Goal: Task Accomplishment & Management: Use online tool/utility

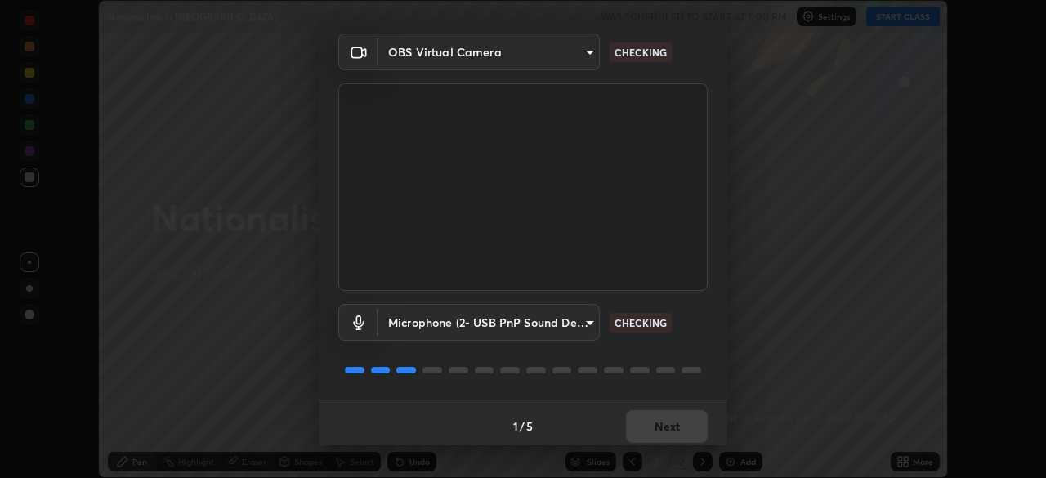
scroll to position [58, 0]
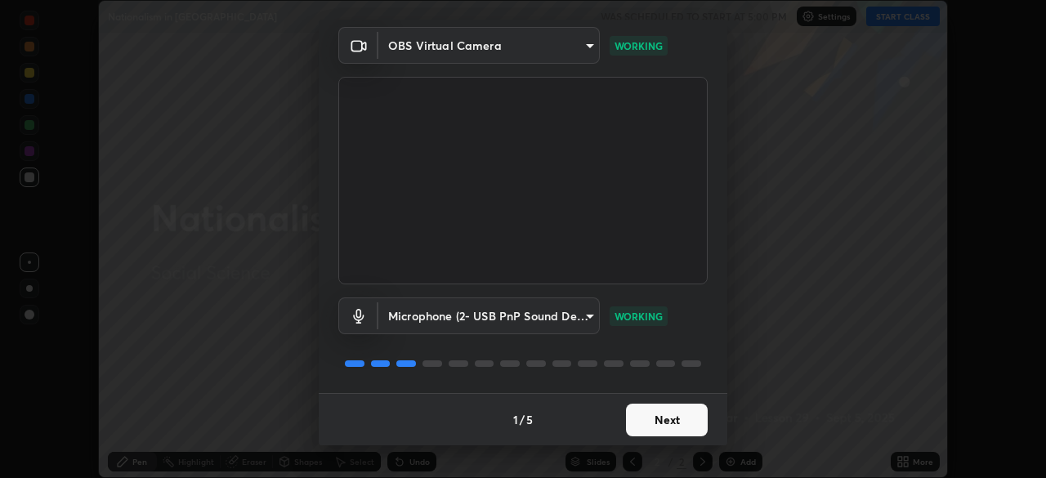
click at [576, 308] on body "Erase all Nationalism in [GEOGRAPHIC_DATA] WAS SCHEDULED TO START AT 5:00 PM Se…" at bounding box center [523, 239] width 1046 height 478
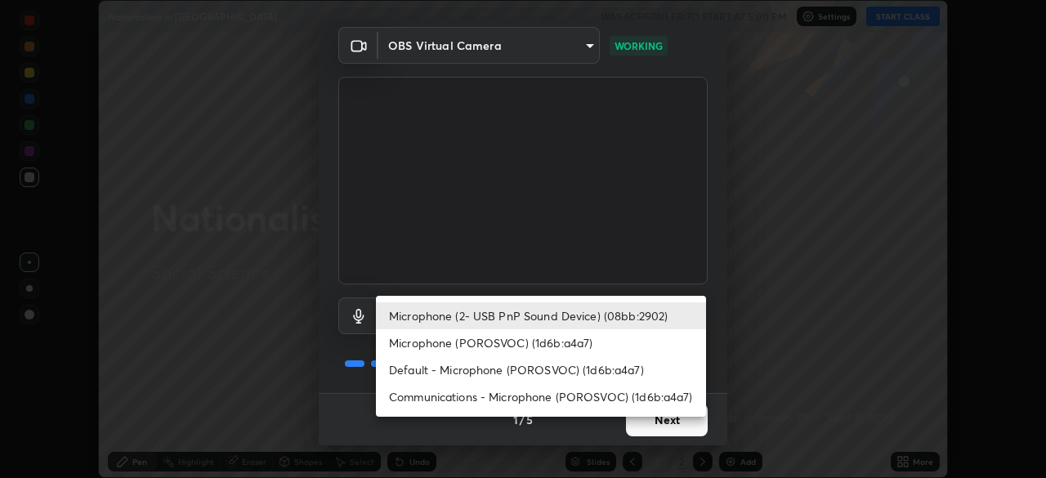
click at [590, 367] on li "Default - Microphone (POROSVOC) (1d6b:a4a7)" at bounding box center [541, 369] width 330 height 27
type input "default"
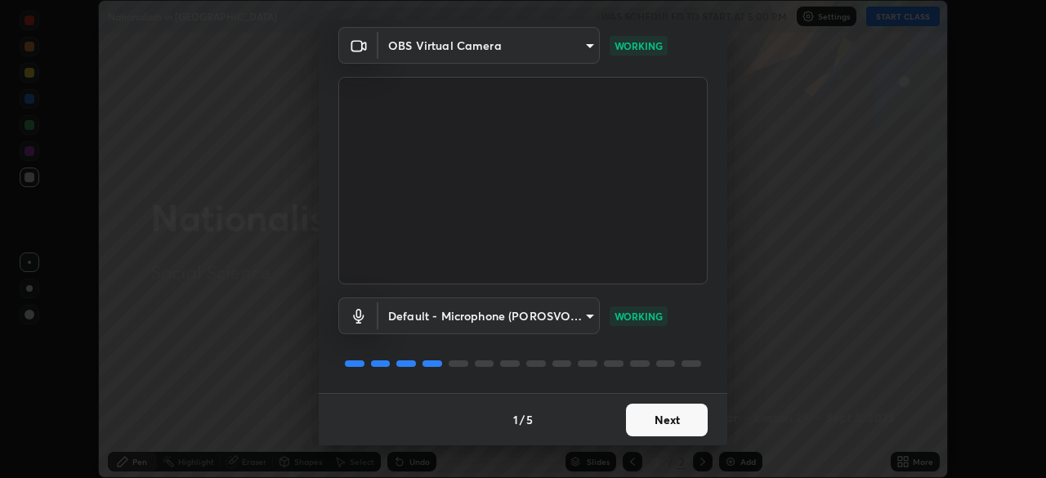
click at [672, 417] on button "Next" at bounding box center [667, 420] width 82 height 33
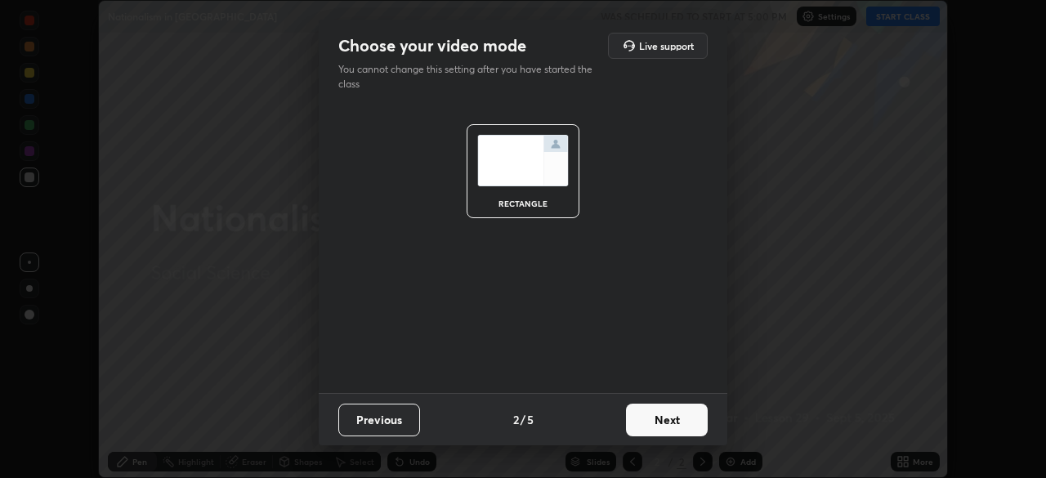
click at [665, 426] on button "Next" at bounding box center [667, 420] width 82 height 33
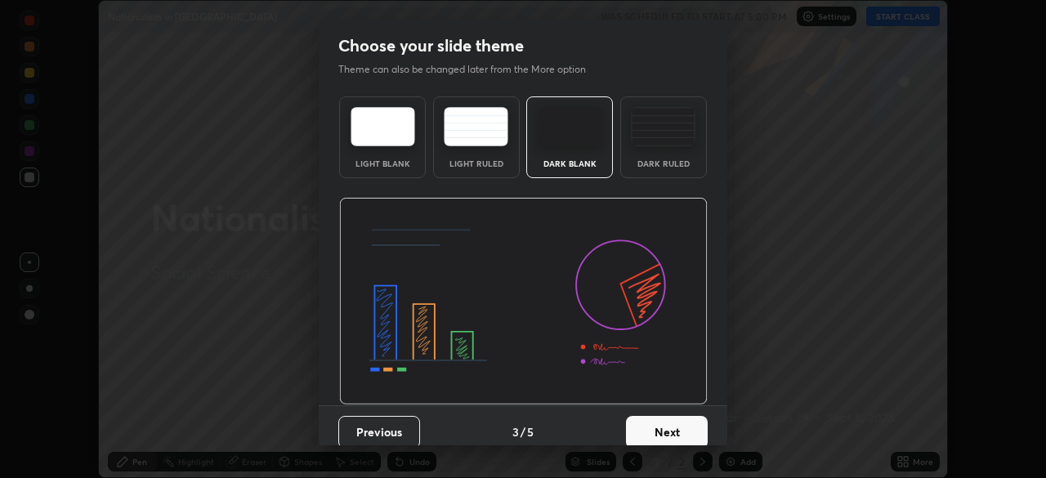
click at [669, 419] on button "Next" at bounding box center [667, 432] width 82 height 33
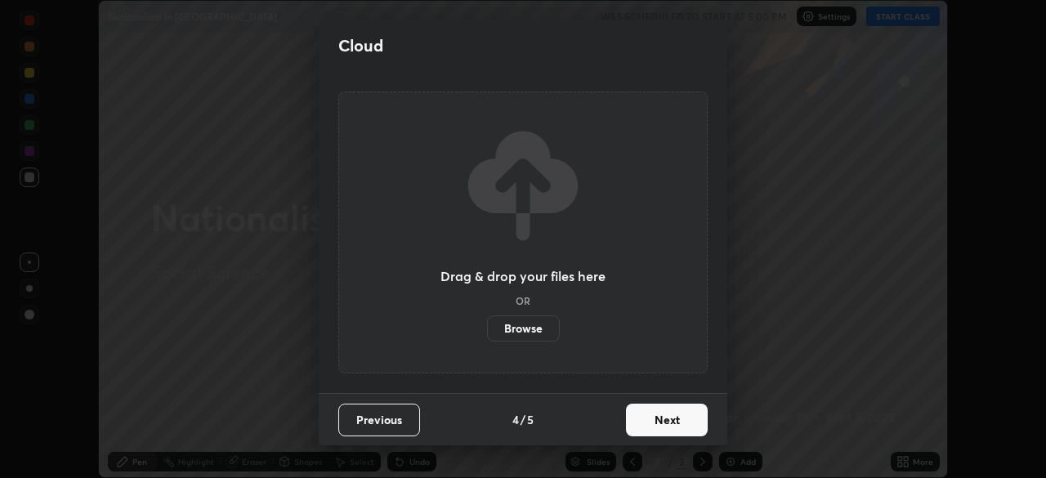
click at [667, 420] on button "Next" at bounding box center [667, 420] width 82 height 33
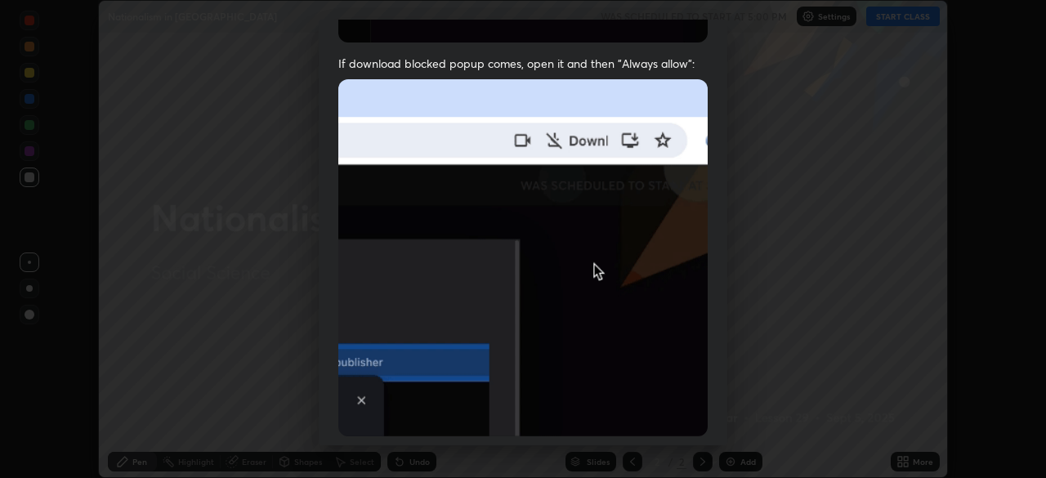
scroll to position [391, 0]
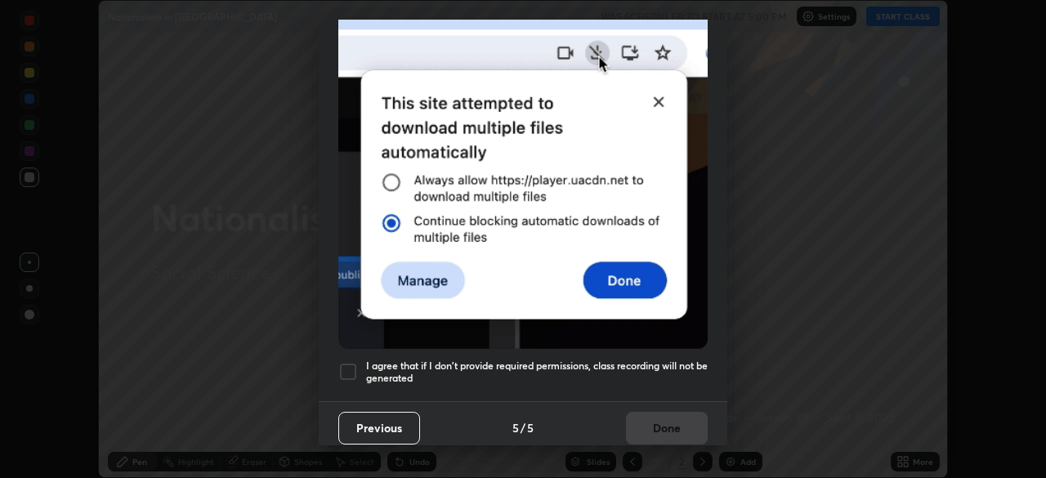
click at [368, 369] on h5 "I agree that if I don't provide required permissions, class recording will not …" at bounding box center [536, 371] width 341 height 25
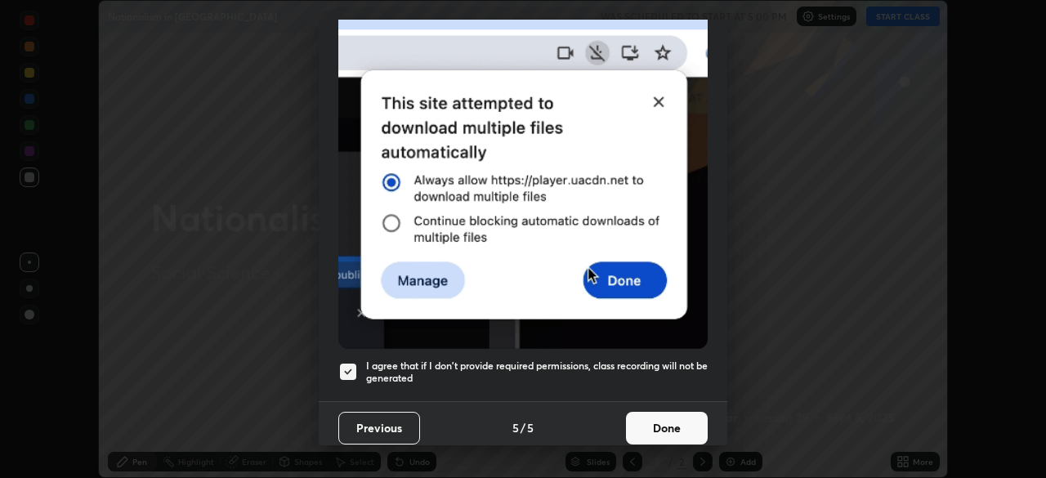
click at [652, 421] on button "Done" at bounding box center [667, 428] width 82 height 33
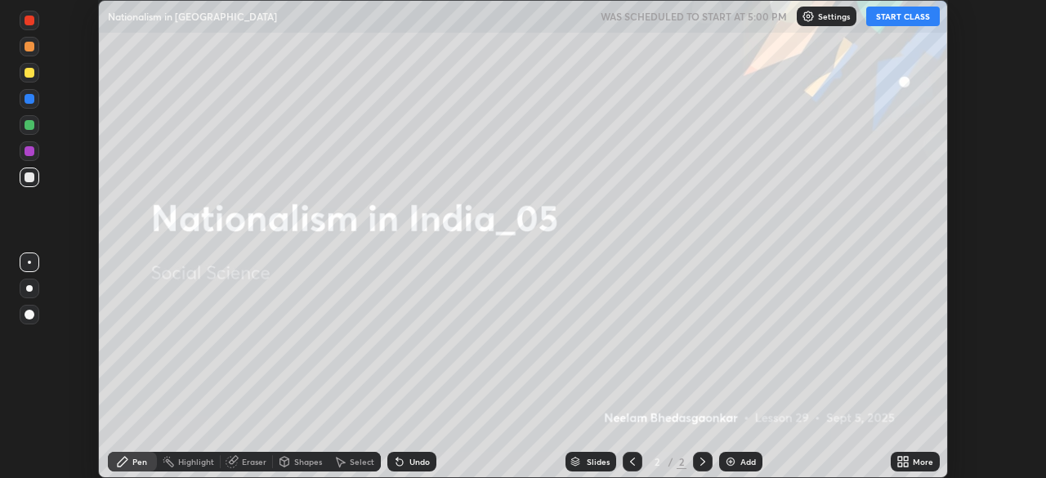
click at [886, 21] on button "START CLASS" at bounding box center [903, 17] width 74 height 20
click at [591, 457] on div "Slides" at bounding box center [598, 461] width 23 height 8
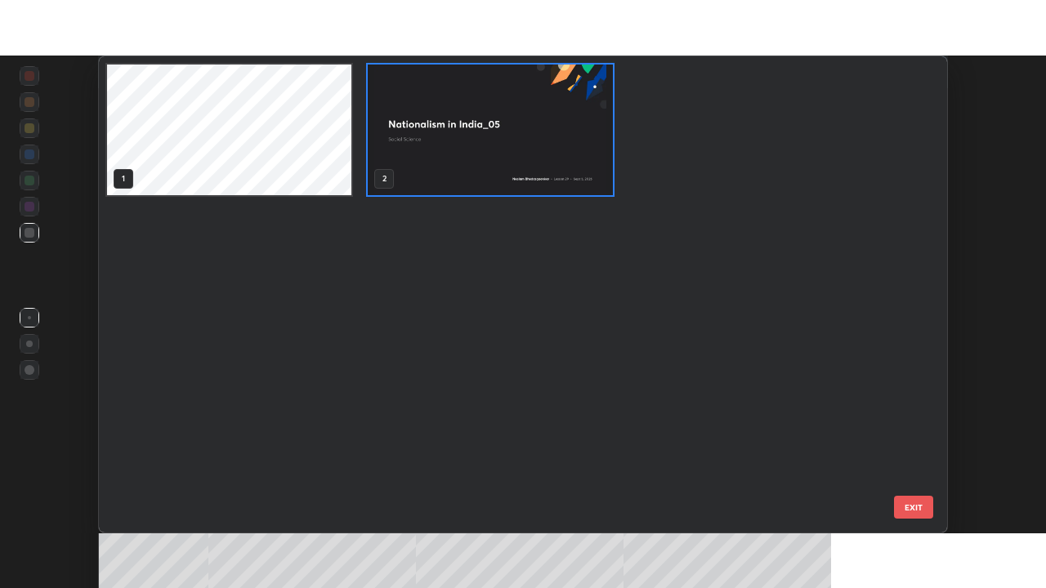
scroll to position [471, 840]
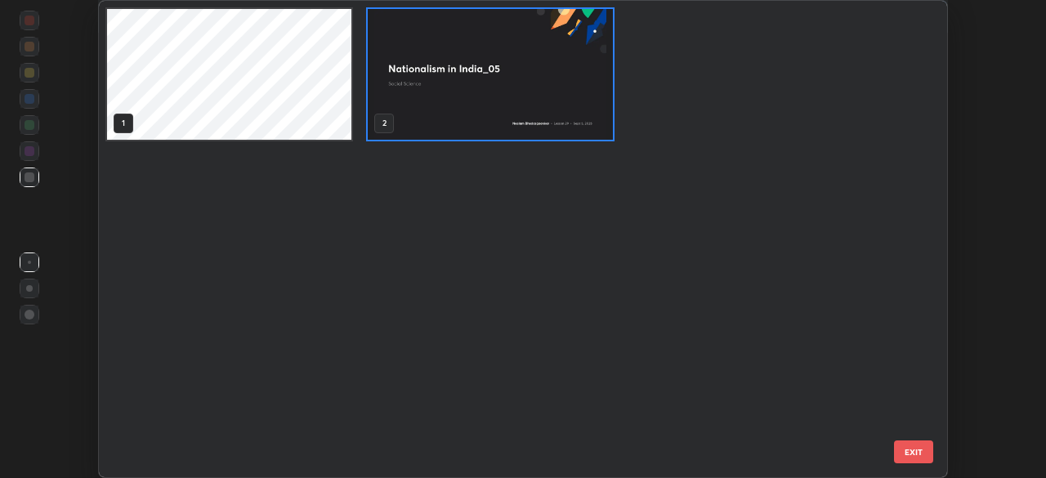
click at [562, 102] on img "grid" at bounding box center [490, 74] width 244 height 131
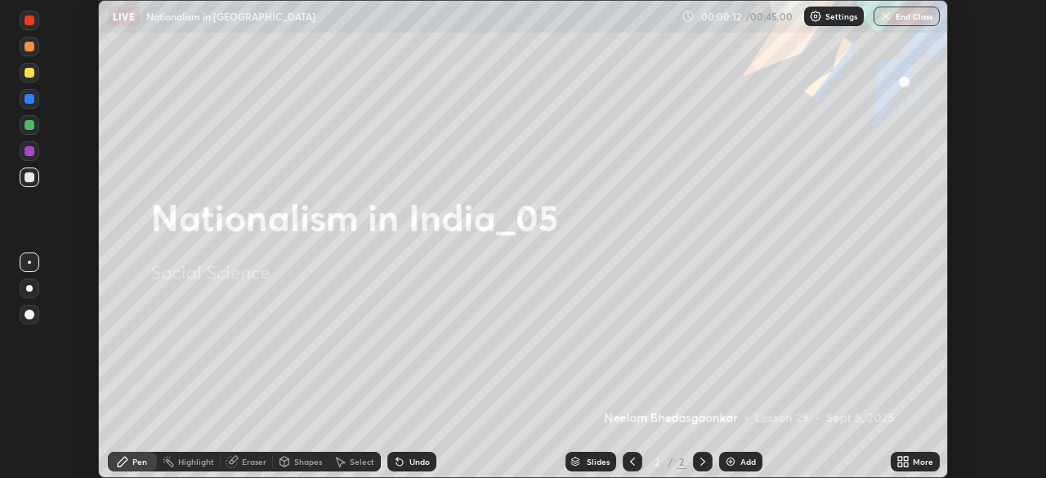
click at [555, 172] on div "1 2" at bounding box center [508, 239] width 819 height 476
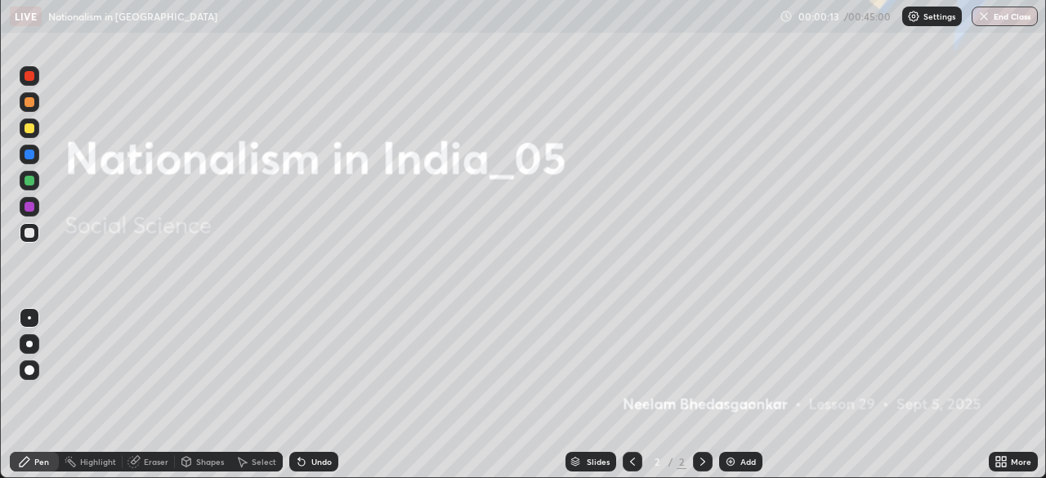
scroll to position [0, 0]
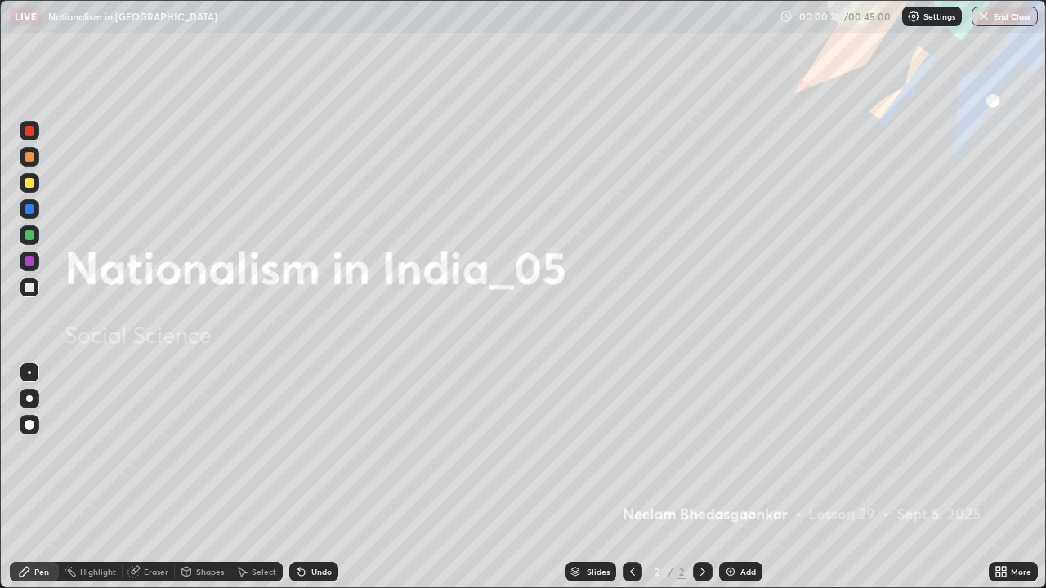
click at [312, 477] on div "Undo" at bounding box center [321, 572] width 20 height 8
click at [316, 477] on div "Undo" at bounding box center [321, 572] width 20 height 8
click at [308, 477] on div "Undo" at bounding box center [313, 572] width 49 height 20
click at [311, 477] on div "Undo" at bounding box center [321, 572] width 20 height 8
click at [307, 477] on div "Undo" at bounding box center [313, 572] width 49 height 20
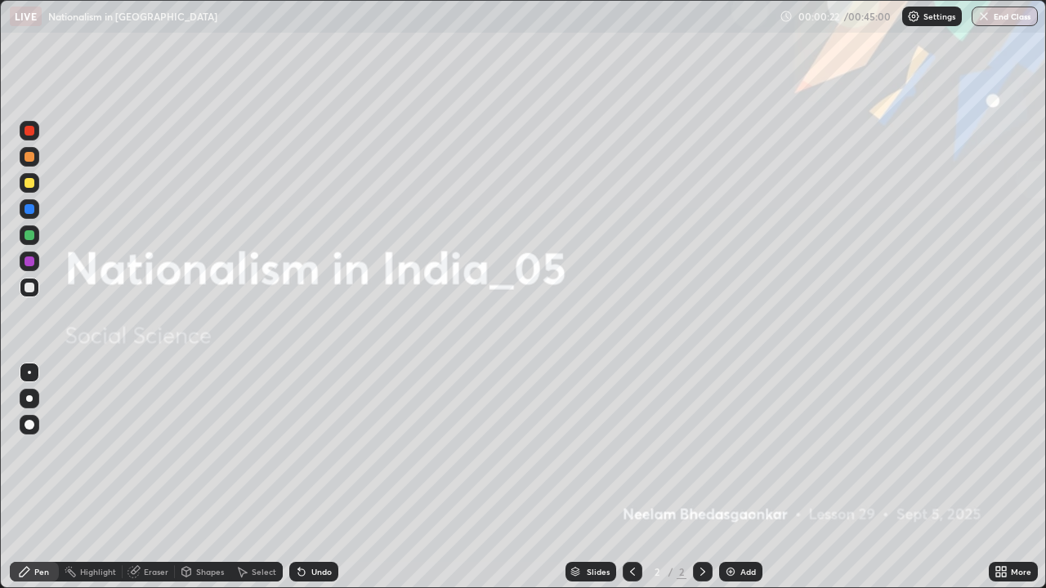
click at [304, 477] on icon at bounding box center [301, 571] width 13 height 13
click at [298, 477] on icon at bounding box center [299, 569] width 2 height 2
click at [301, 477] on div "Undo" at bounding box center [313, 572] width 49 height 20
click at [298, 477] on icon at bounding box center [299, 569] width 2 height 2
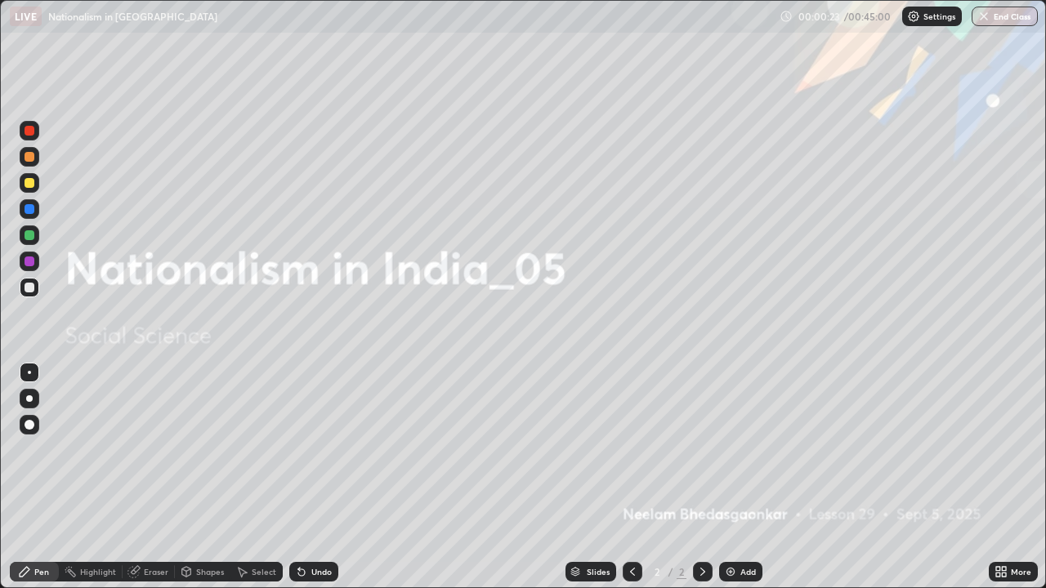
click at [300, 477] on div "Undo" at bounding box center [311, 572] width 56 height 33
click at [298, 477] on icon at bounding box center [299, 569] width 2 height 2
click at [298, 477] on div "Undo" at bounding box center [313, 572] width 49 height 20
click at [298, 477] on icon at bounding box center [301, 572] width 7 height 7
click at [299, 477] on icon at bounding box center [301, 572] width 7 height 7
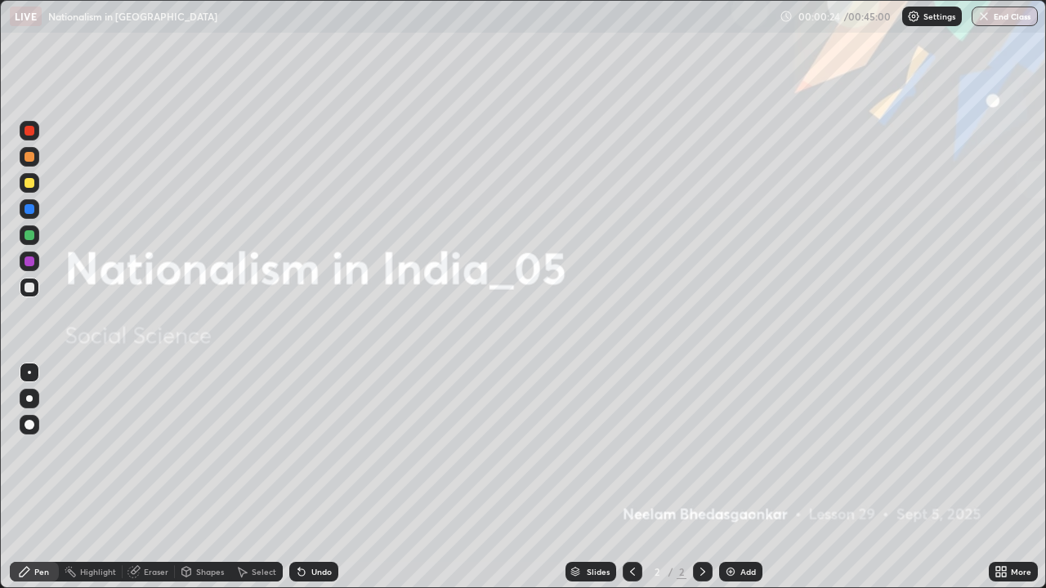
click at [299, 477] on icon at bounding box center [301, 571] width 13 height 13
click at [302, 477] on icon at bounding box center [301, 571] width 13 height 13
click at [306, 477] on div "Undo" at bounding box center [313, 572] width 49 height 20
click at [304, 477] on icon at bounding box center [301, 571] width 13 height 13
click at [308, 477] on div "Undo" at bounding box center [313, 572] width 49 height 20
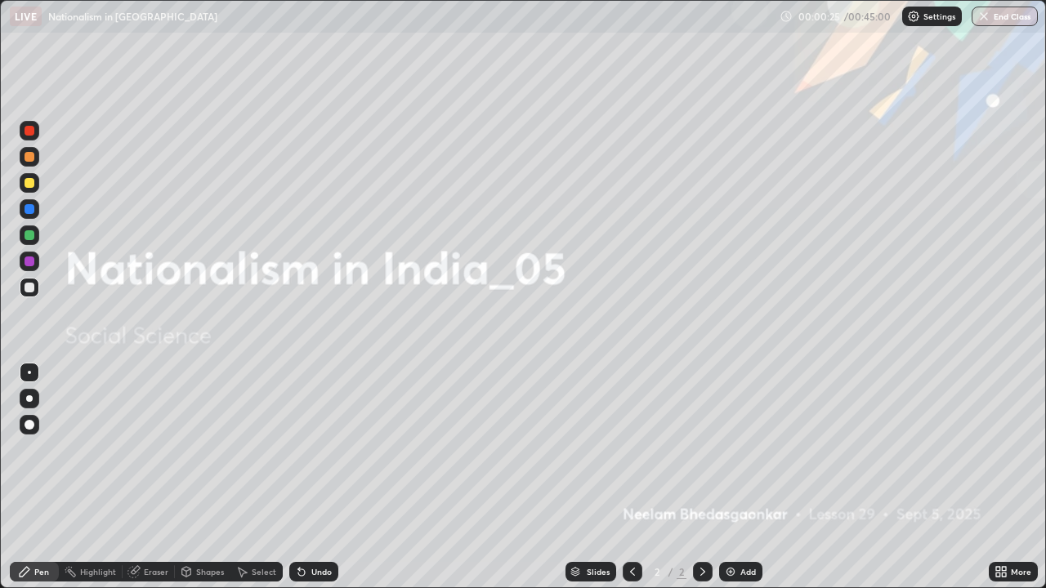
click at [308, 477] on div "Undo" at bounding box center [313, 572] width 49 height 20
click at [1015, 477] on div "More" at bounding box center [1021, 572] width 20 height 8
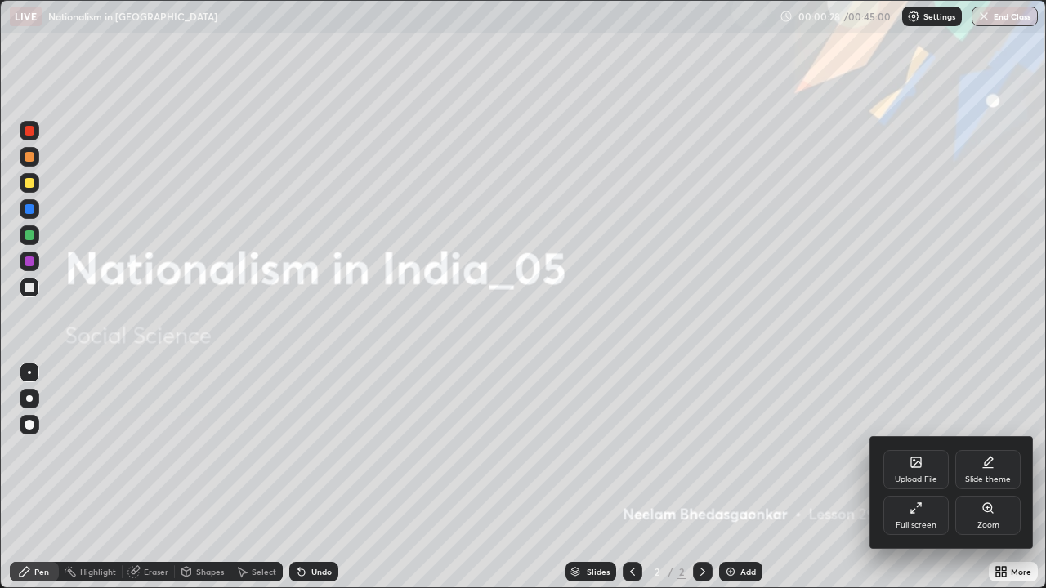
click at [917, 477] on icon at bounding box center [915, 508] width 13 height 13
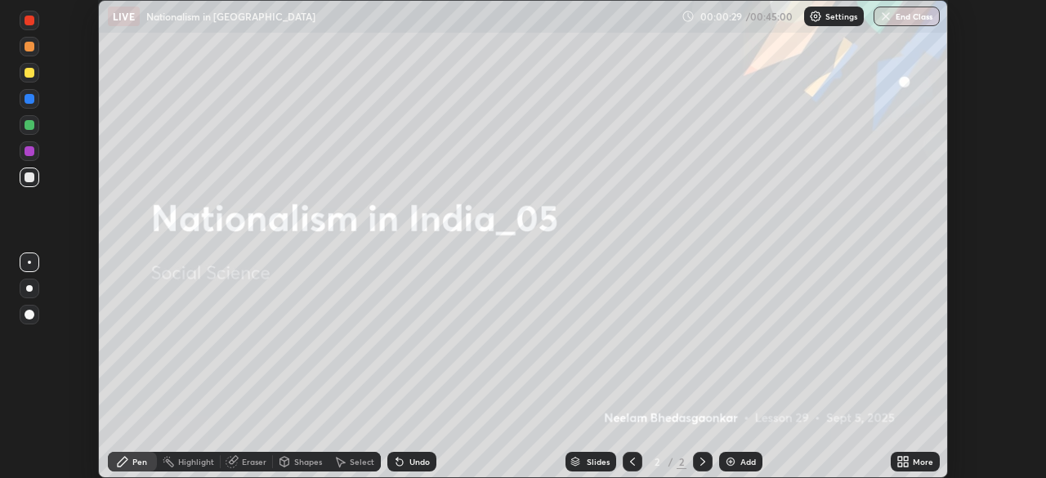
scroll to position [81217, 80649]
click at [908, 462] on icon at bounding box center [906, 464] width 4 height 4
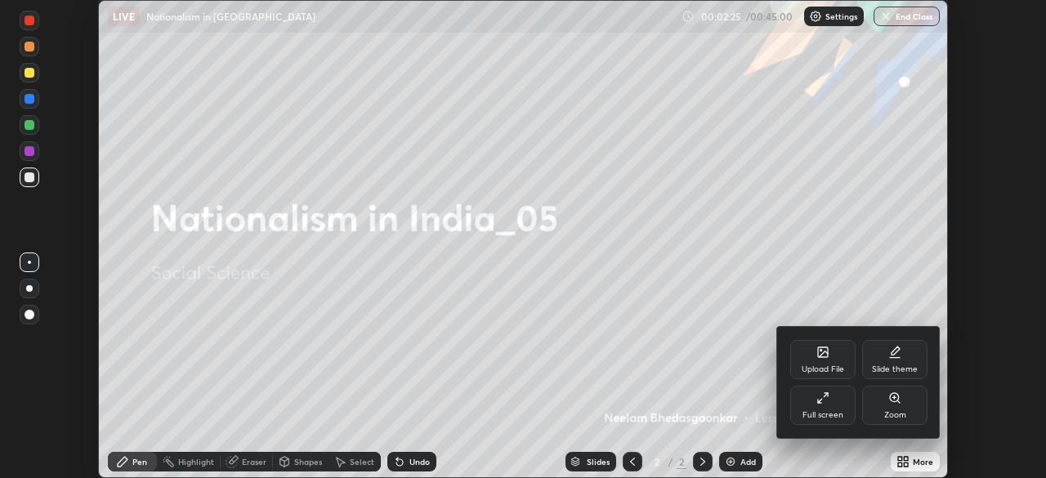
click at [812, 366] on div "Upload File" at bounding box center [822, 369] width 42 height 8
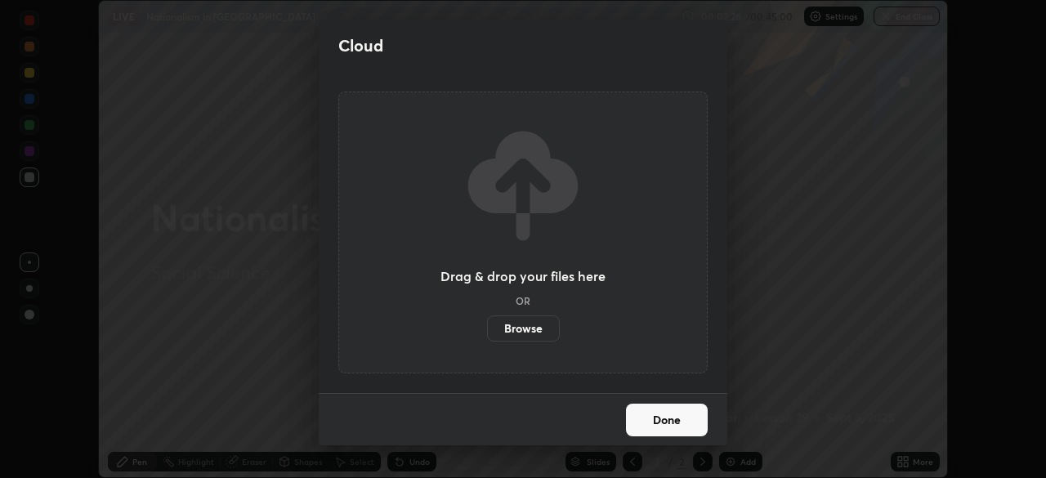
click at [538, 325] on label "Browse" at bounding box center [523, 328] width 73 height 26
click at [487, 325] on input "Browse" at bounding box center [487, 328] width 0 height 26
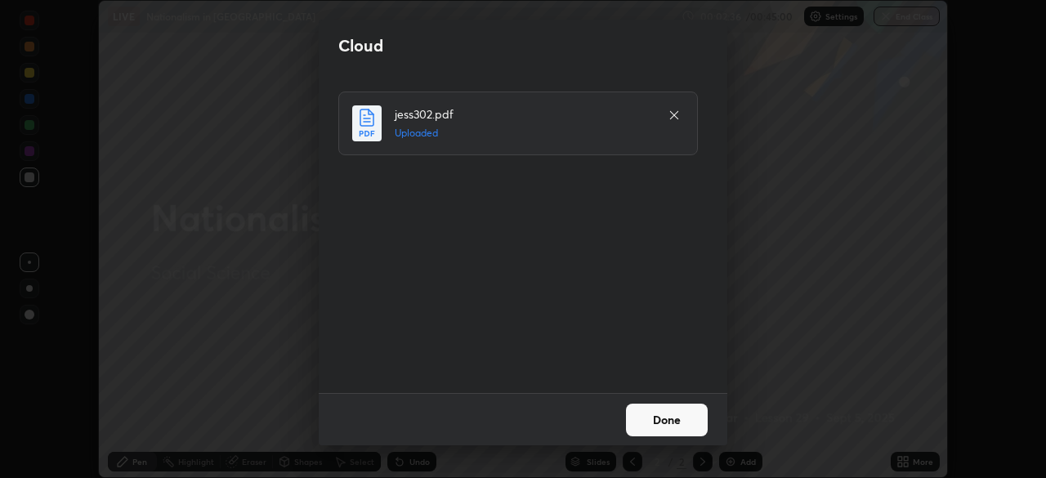
click at [649, 419] on button "Done" at bounding box center [667, 420] width 82 height 33
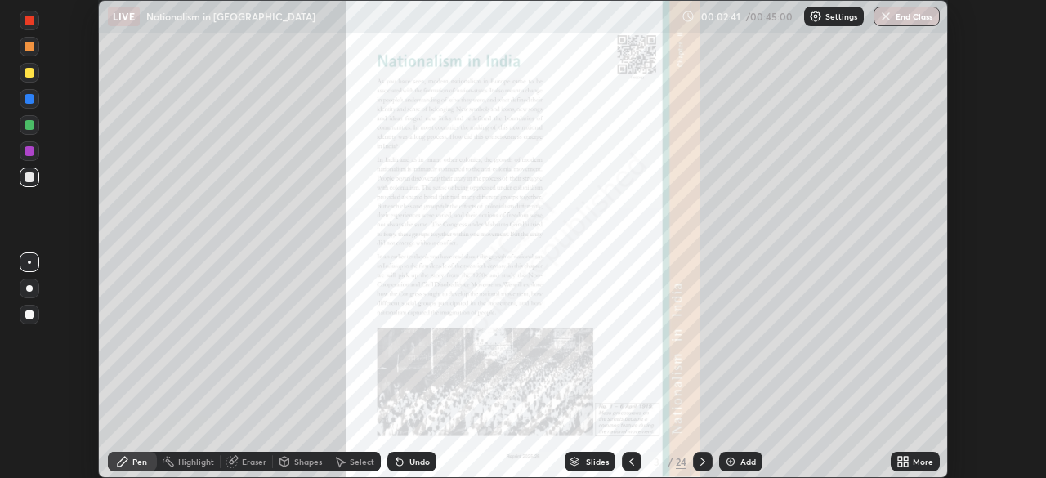
click at [584, 457] on div "Slides" at bounding box center [590, 462] width 51 height 20
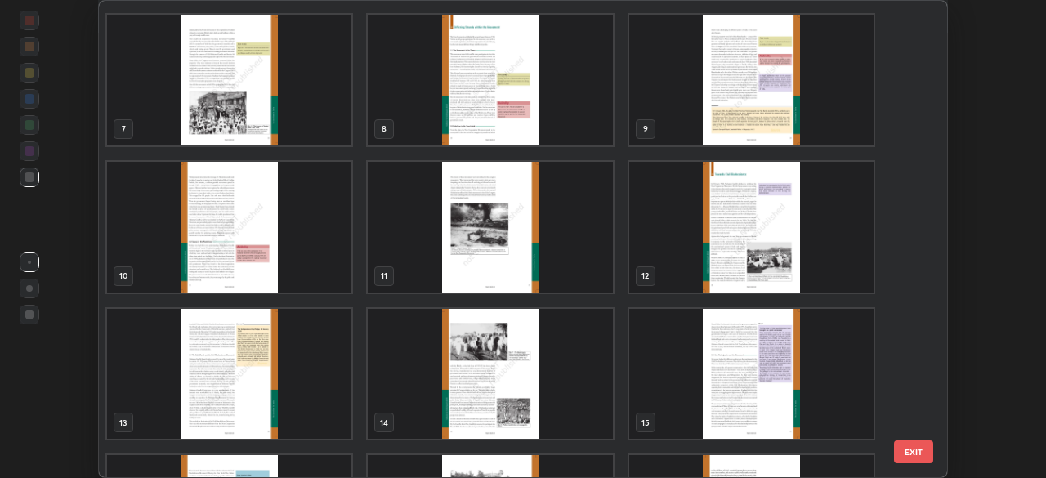
scroll to position [288, 0]
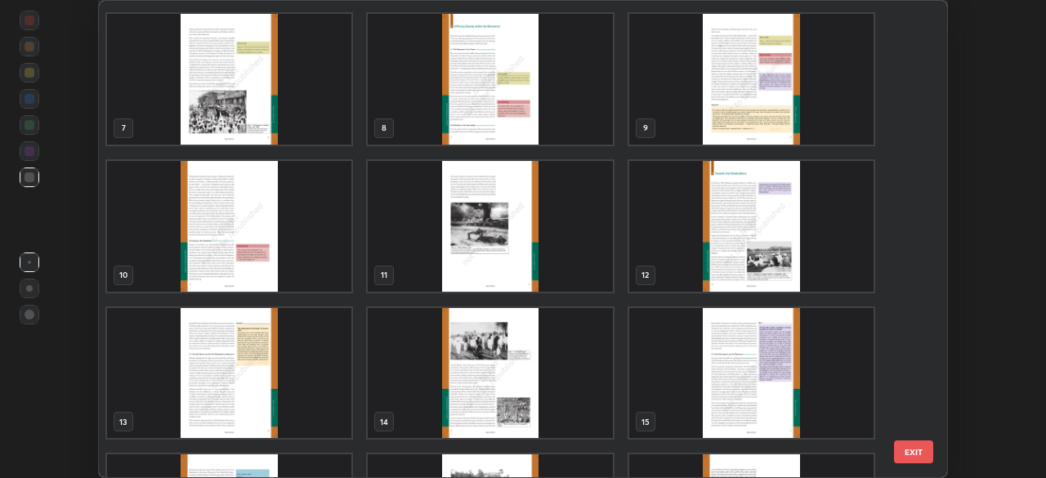
click at [692, 247] on img "grid" at bounding box center [751, 226] width 244 height 131
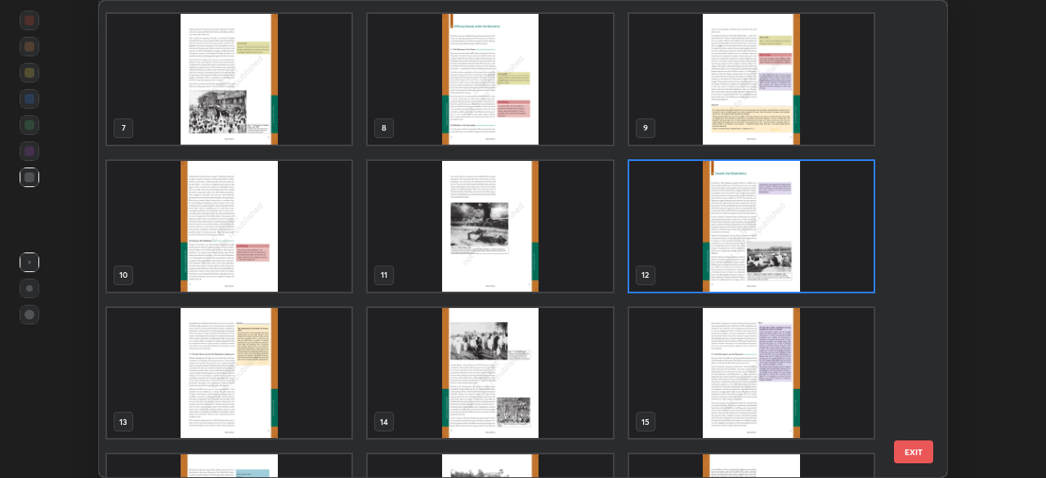
click at [698, 243] on img "grid" at bounding box center [751, 226] width 244 height 131
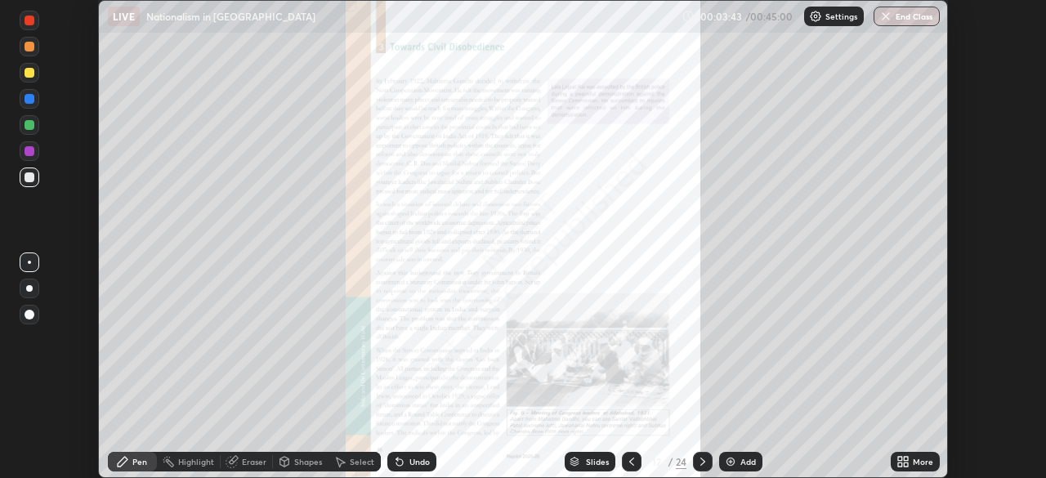
click at [580, 464] on div "Slides" at bounding box center [590, 462] width 51 height 20
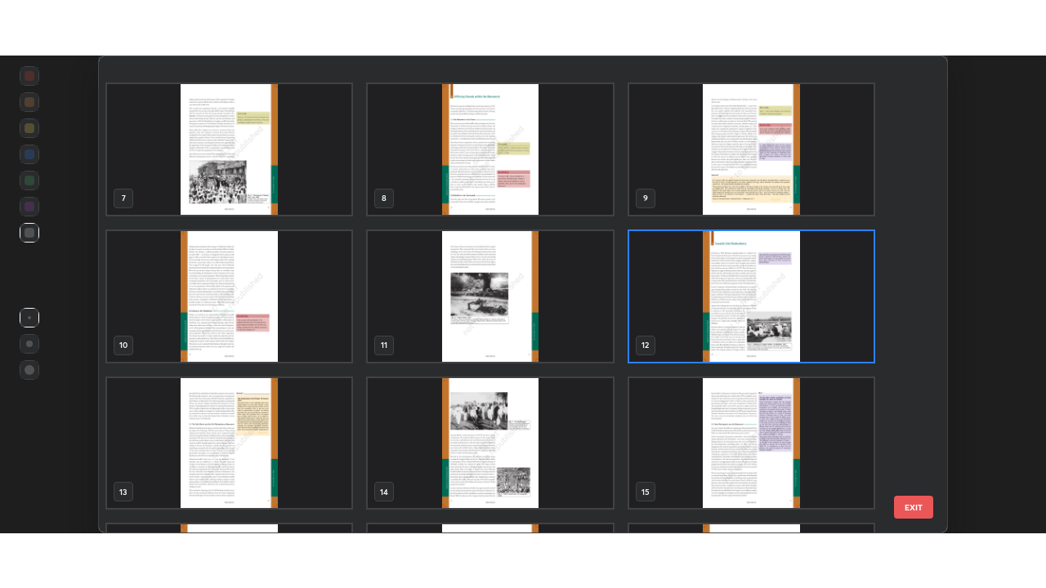
scroll to position [320, 0]
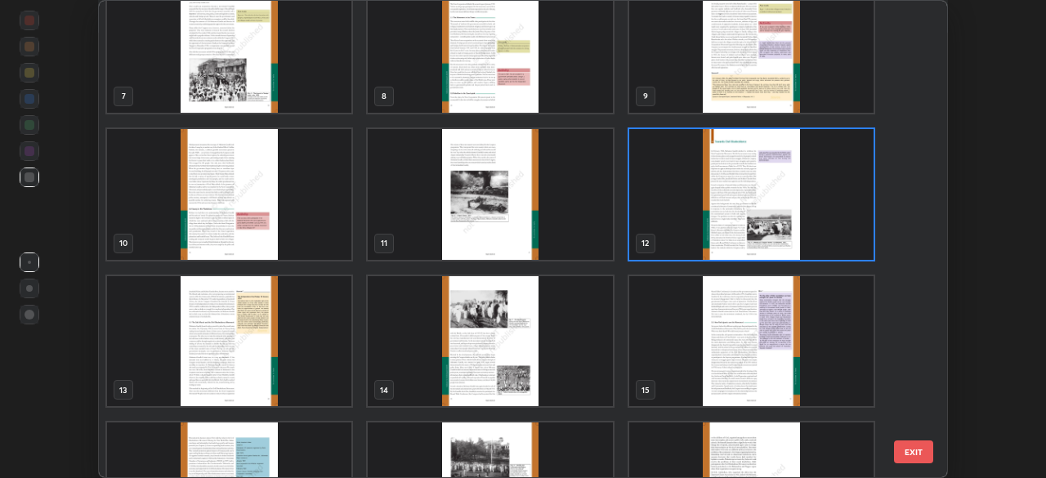
click at [701, 202] on img "grid" at bounding box center [751, 194] width 244 height 131
click at [698, 204] on img "grid" at bounding box center [751, 194] width 244 height 131
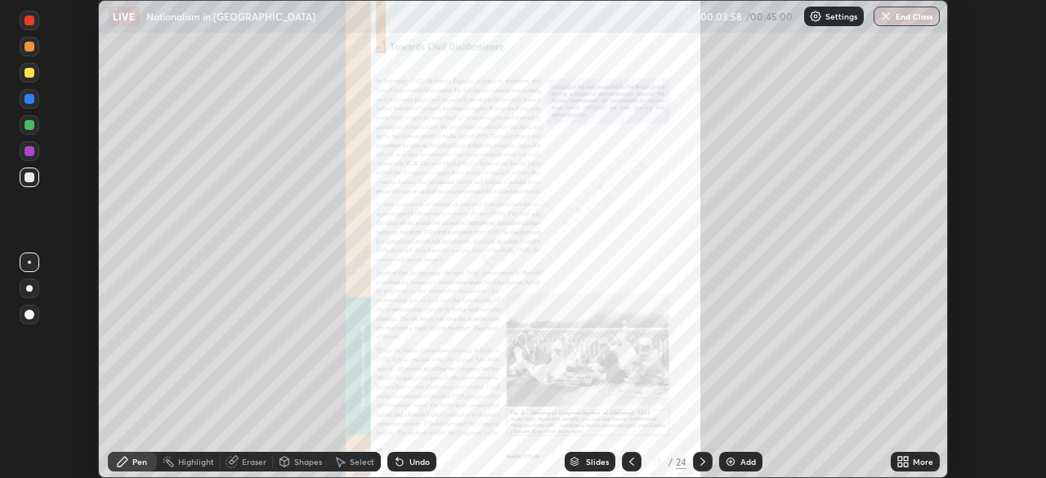
click at [354, 458] on div "Select" at bounding box center [362, 461] width 25 height 8
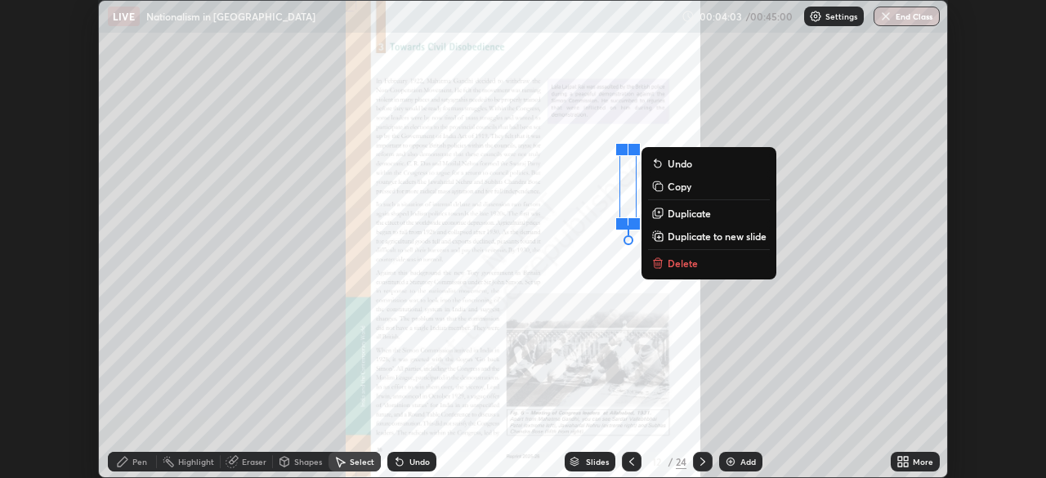
click at [591, 172] on div "0 ° Undo Copy Duplicate Duplicate to new slide Delete" at bounding box center [523, 239] width 848 height 476
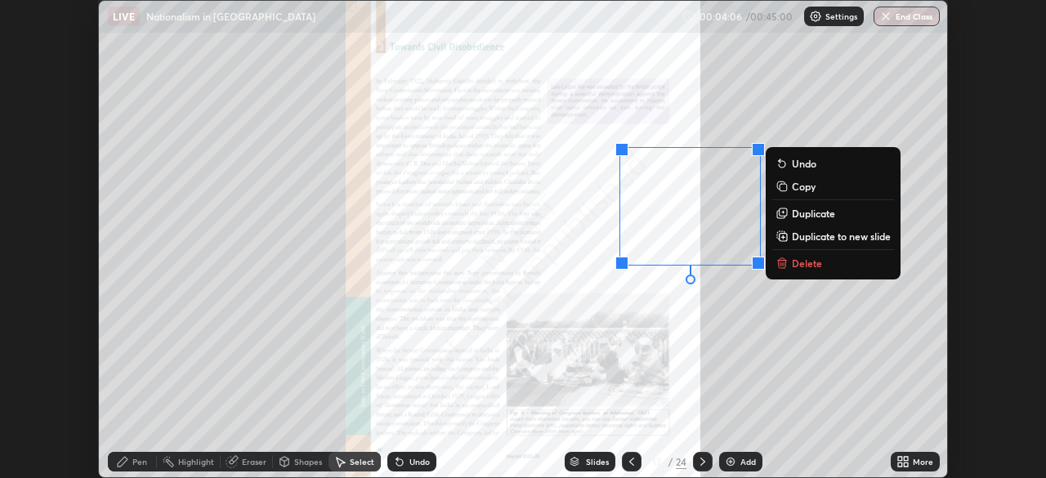
click at [804, 257] on p "Delete" at bounding box center [807, 263] width 30 height 13
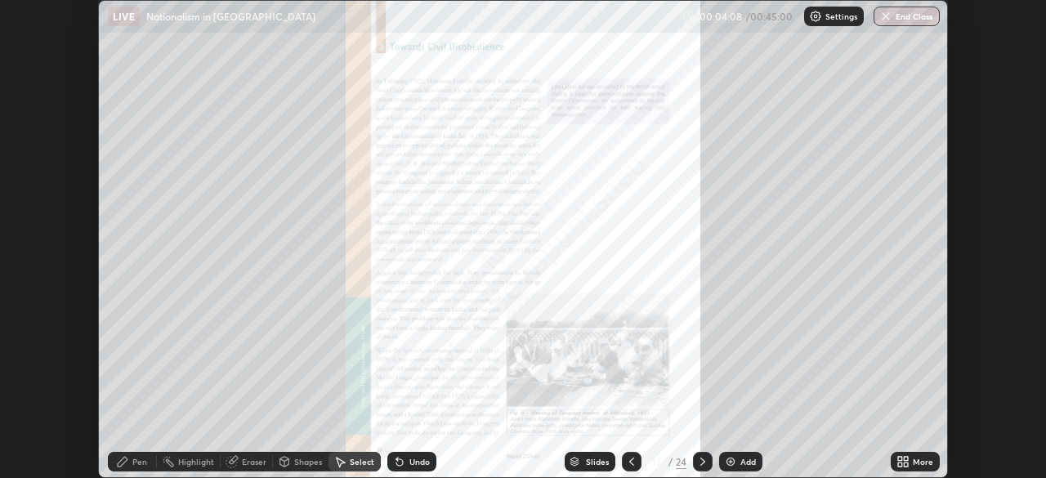
click at [906, 462] on icon at bounding box center [902, 461] width 13 height 13
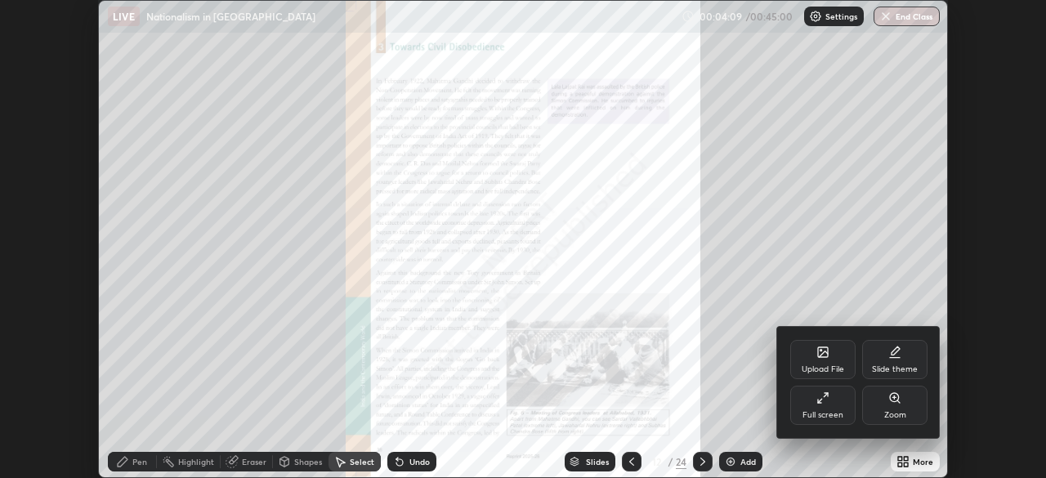
click at [826, 412] on div "Full screen" at bounding box center [822, 415] width 41 height 8
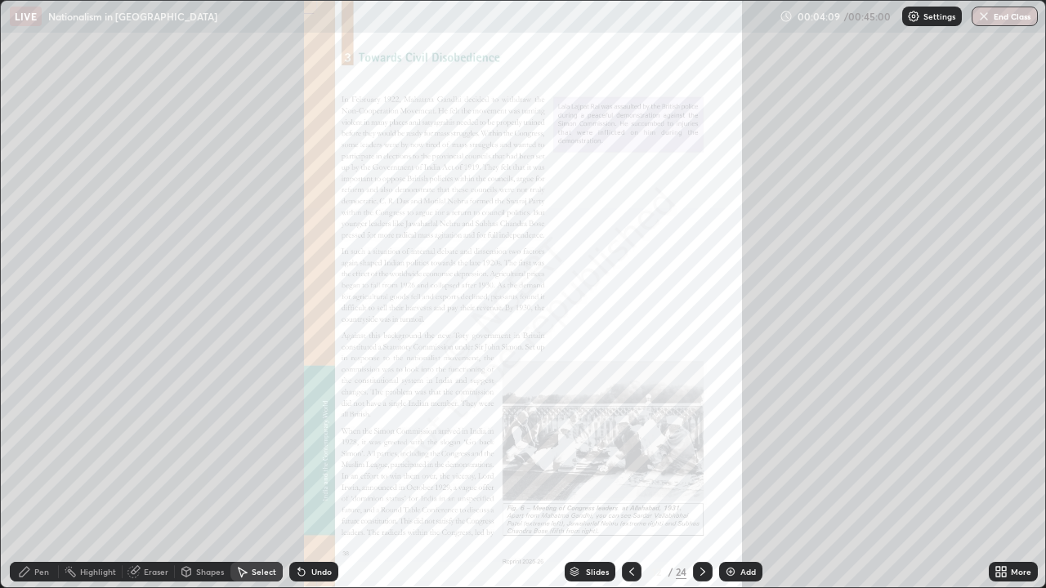
scroll to position [588, 1046]
click at [1011, 477] on div "More" at bounding box center [1021, 572] width 20 height 8
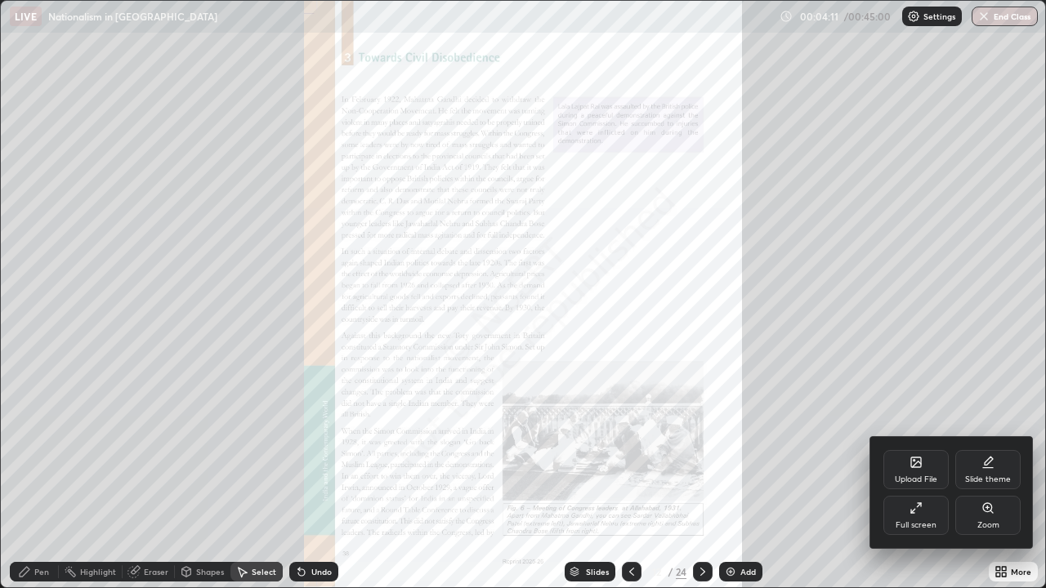
click at [977, 477] on div "Zoom" at bounding box center [987, 515] width 65 height 39
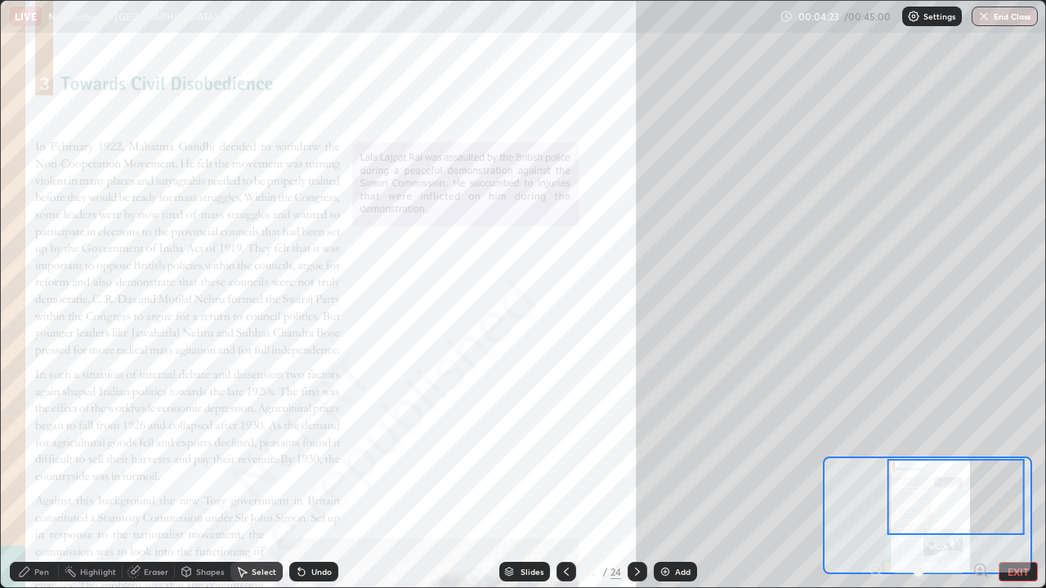
click at [28, 477] on icon at bounding box center [24, 571] width 13 height 13
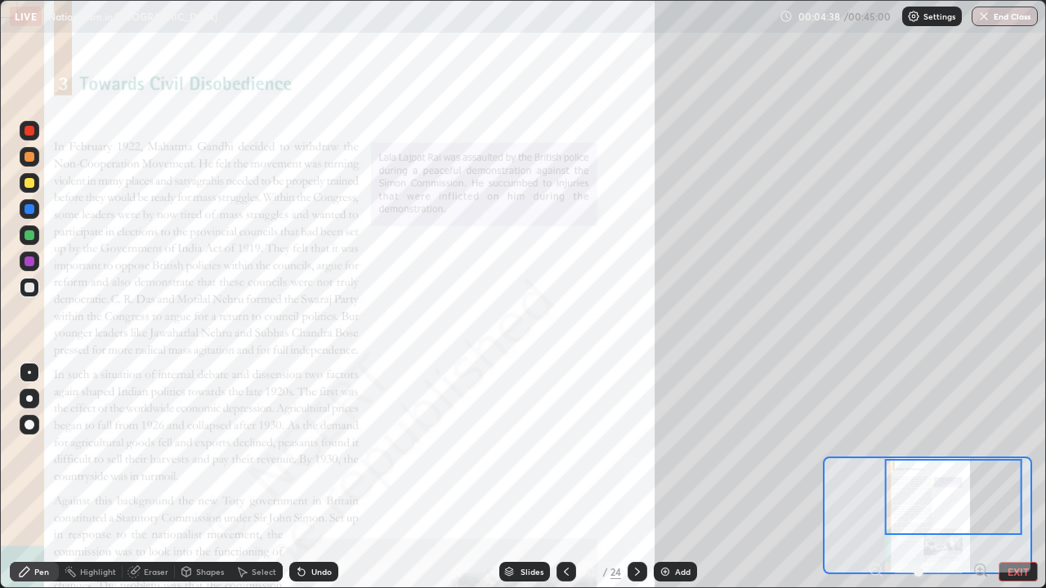
click at [29, 239] on div at bounding box center [30, 235] width 10 height 10
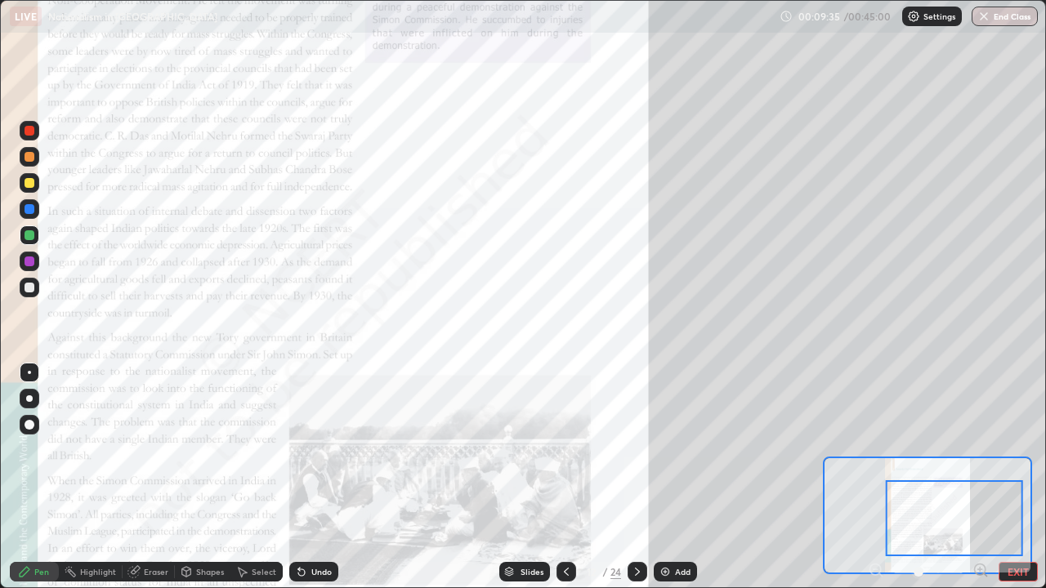
click at [311, 477] on div "Undo" at bounding box center [321, 572] width 20 height 8
click at [307, 477] on div "Undo" at bounding box center [313, 572] width 49 height 20
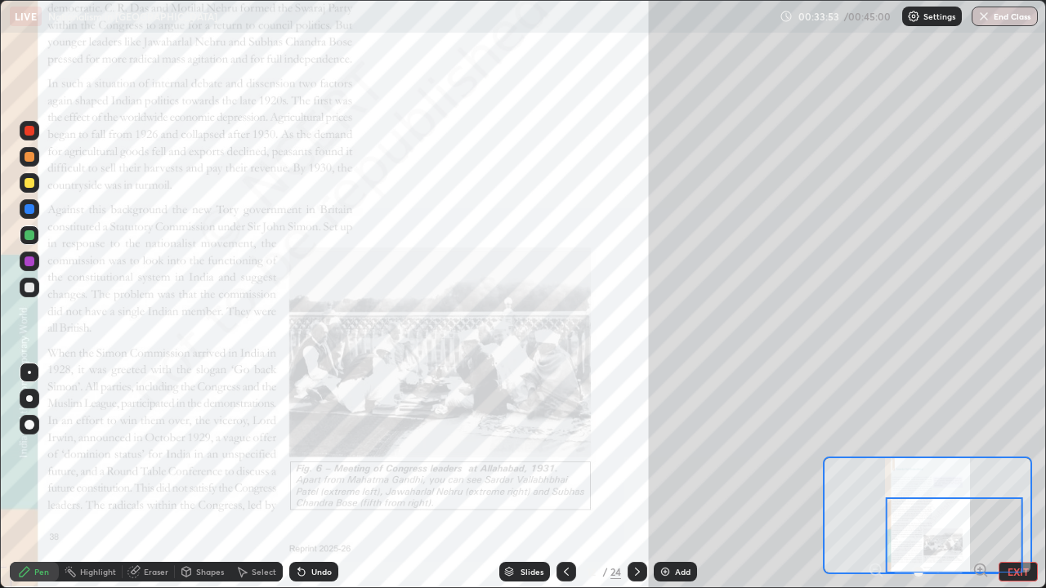
click at [635, 477] on icon at bounding box center [637, 571] width 13 height 13
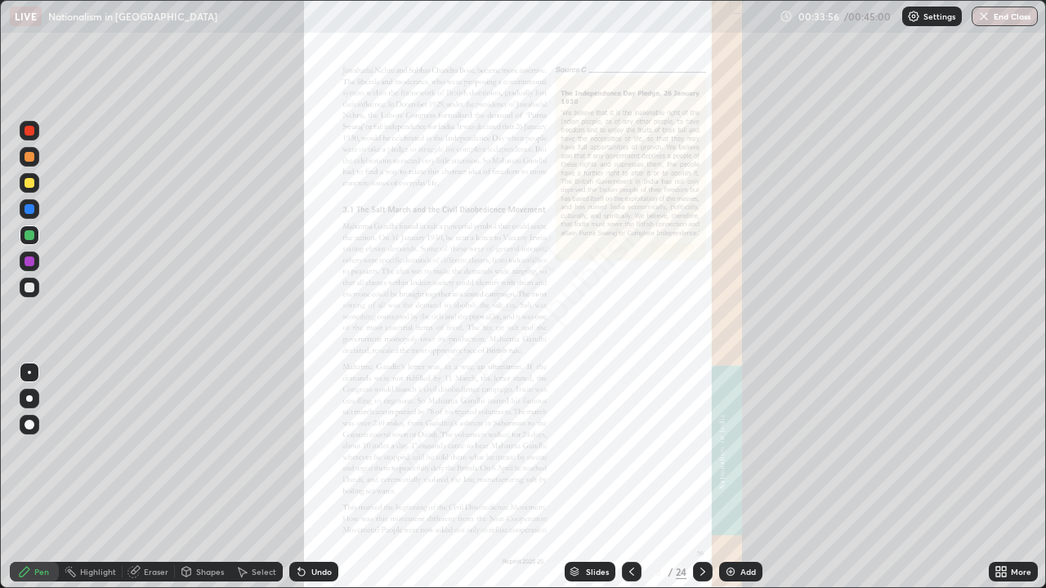
click at [1004, 477] on icon at bounding box center [1004, 569] width 4 height 4
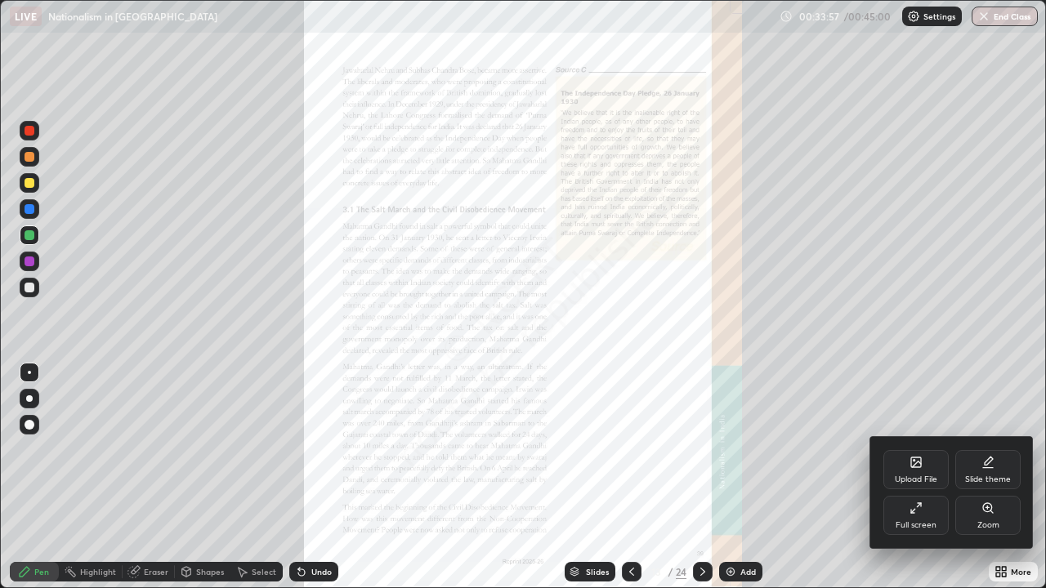
click at [990, 477] on icon at bounding box center [987, 508] width 13 height 13
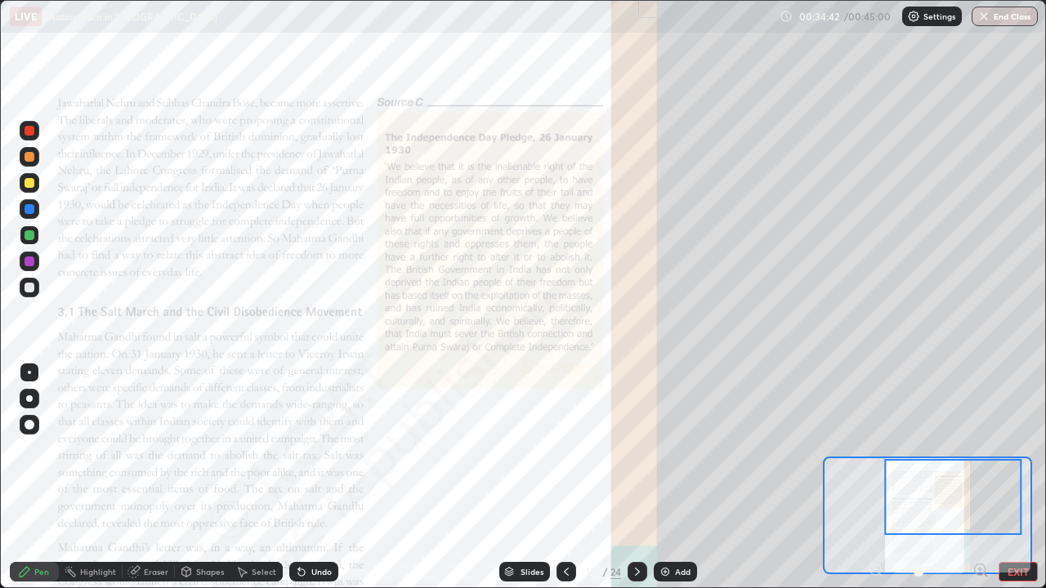
click at [631, 477] on icon at bounding box center [637, 571] width 13 height 13
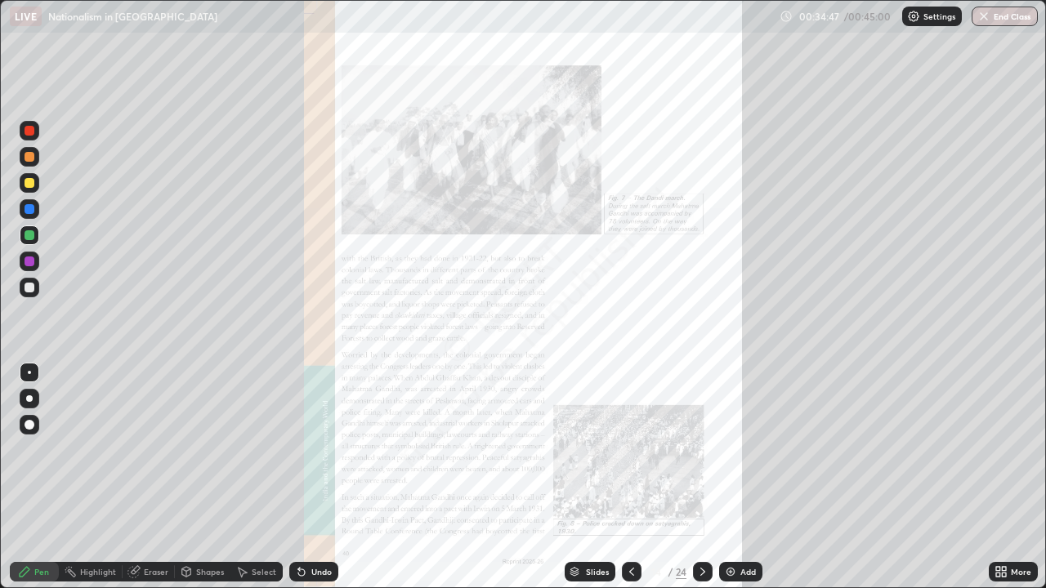
click at [1010, 477] on div "More" at bounding box center [1013, 572] width 49 height 20
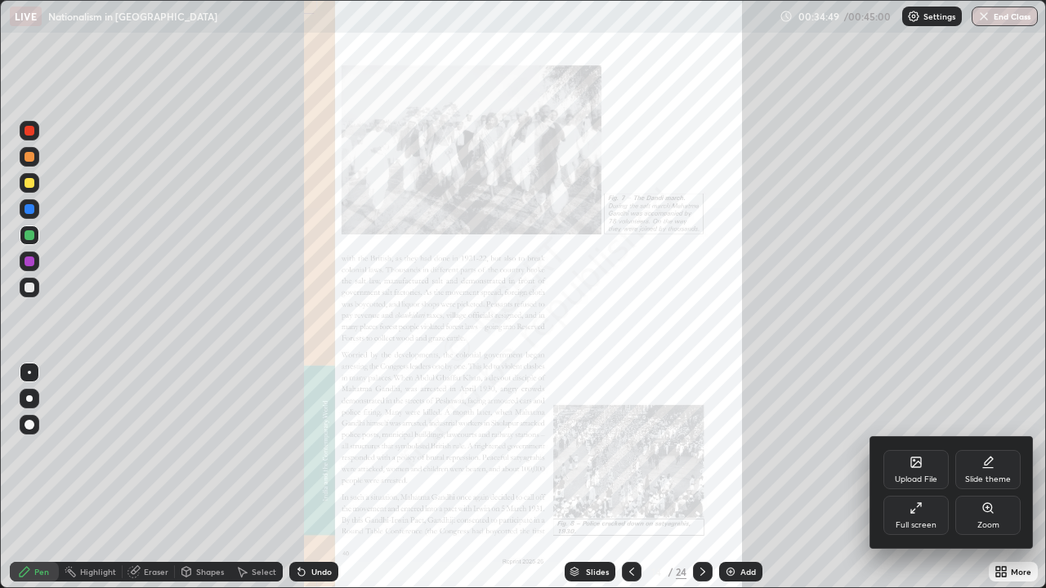
click at [977, 477] on div "Zoom" at bounding box center [988, 525] width 22 height 8
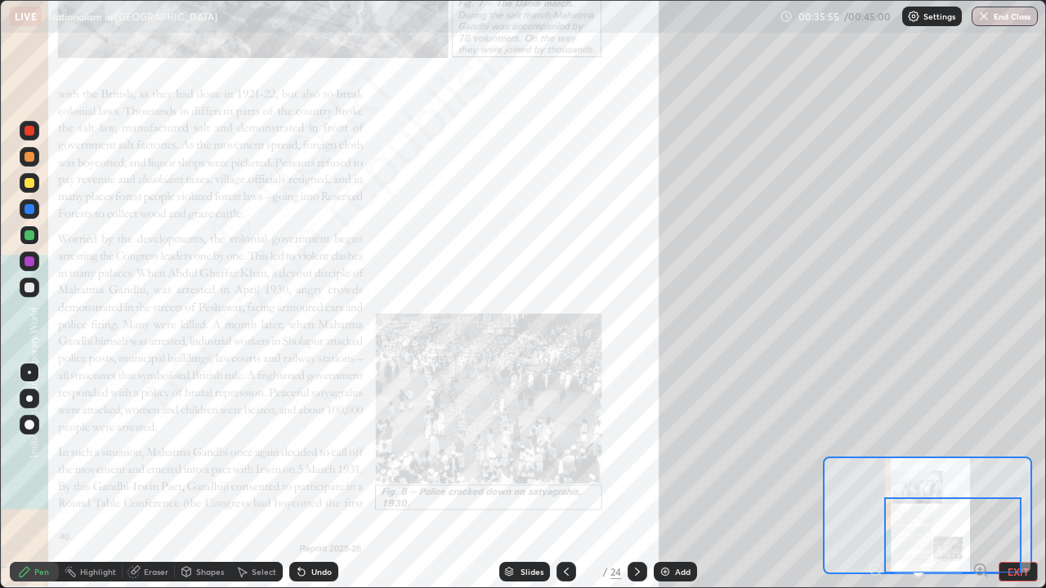
click at [636, 477] on icon at bounding box center [637, 571] width 13 height 13
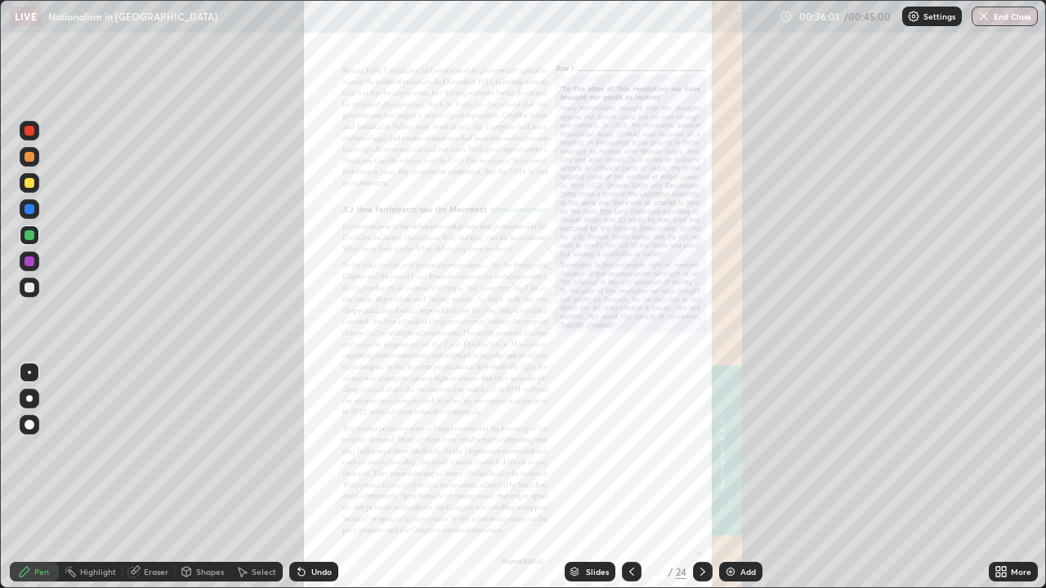
click at [1003, 477] on icon at bounding box center [1004, 569] width 4 height 4
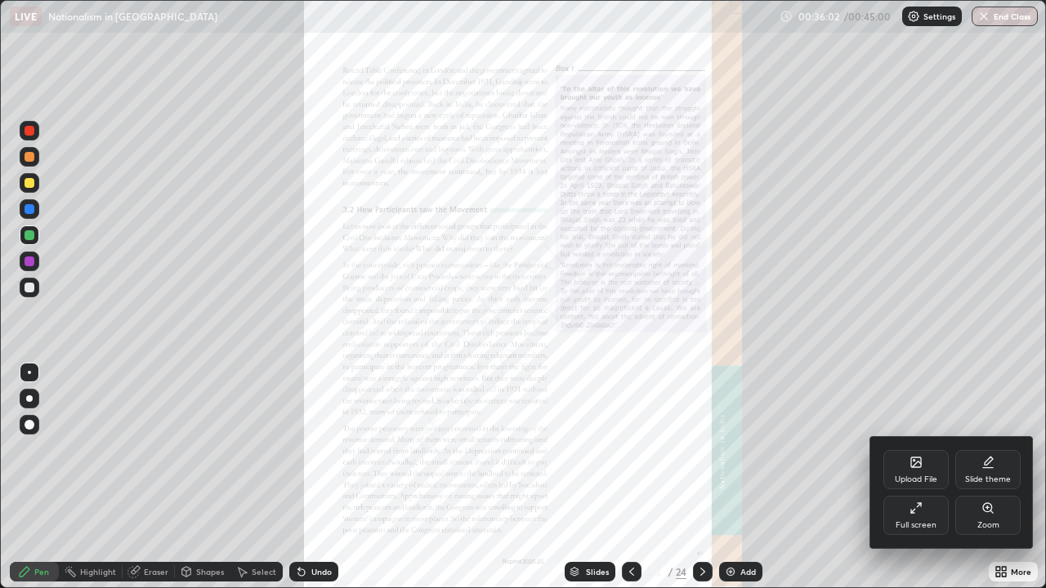
click at [989, 477] on div "Zoom" at bounding box center [987, 515] width 65 height 39
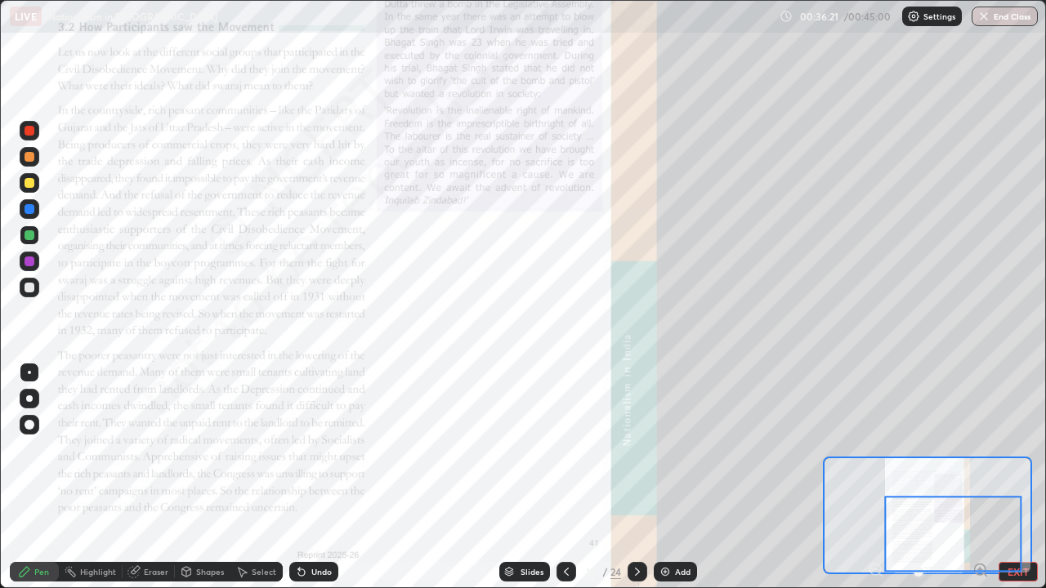
click at [636, 477] on icon at bounding box center [637, 571] width 13 height 13
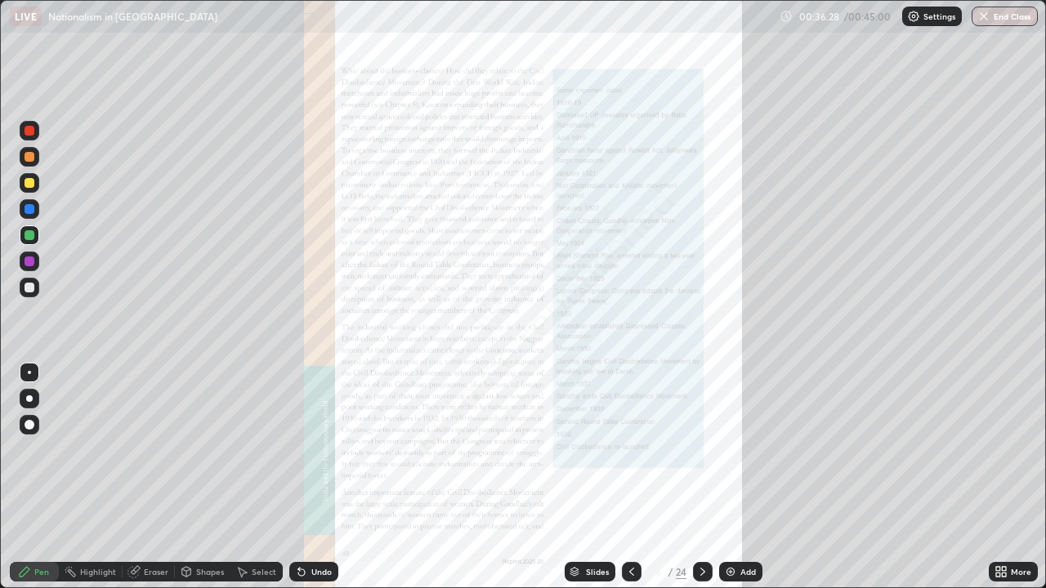
click at [623, 477] on div at bounding box center [632, 572] width 20 height 20
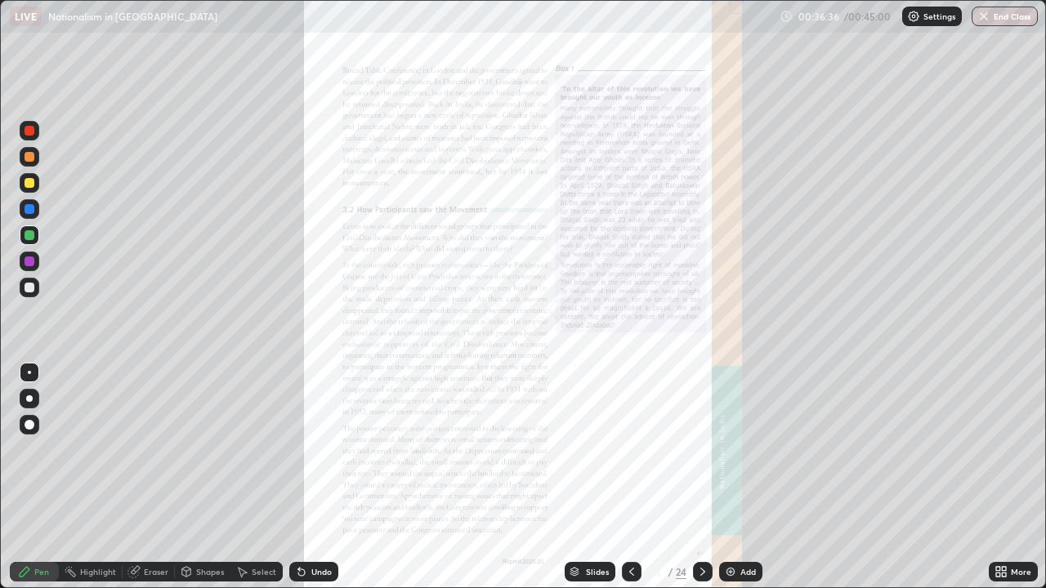
click at [610, 477] on div "Slides" at bounding box center [590, 572] width 51 height 20
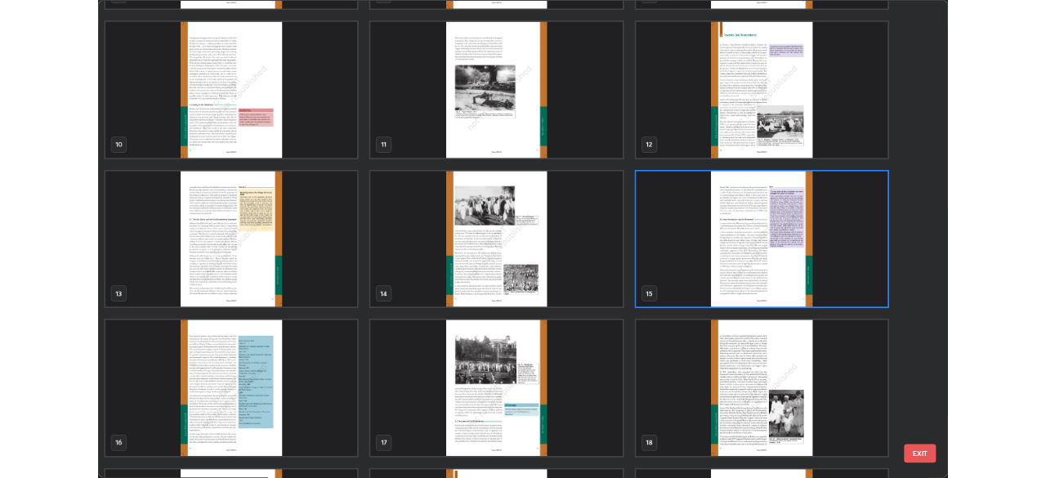
scroll to position [542, 0]
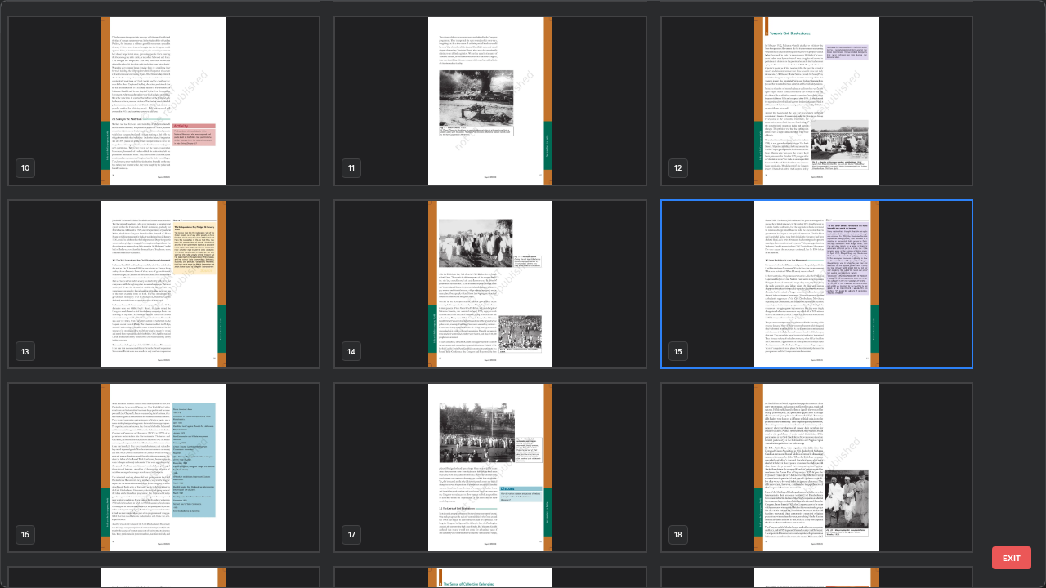
click at [534, 334] on img "grid" at bounding box center [490, 284] width 310 height 167
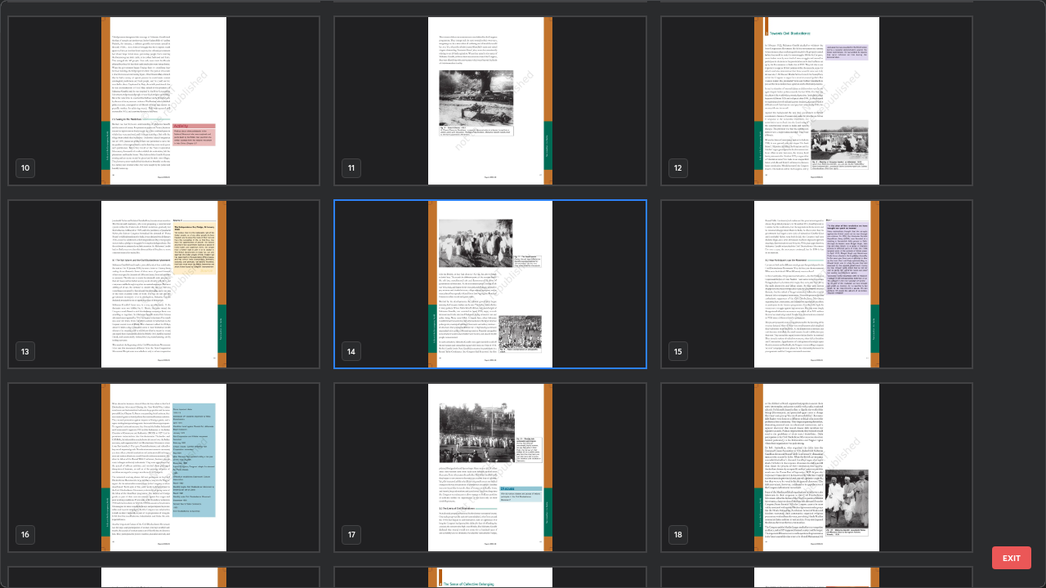
click at [525, 344] on img "grid" at bounding box center [490, 284] width 310 height 167
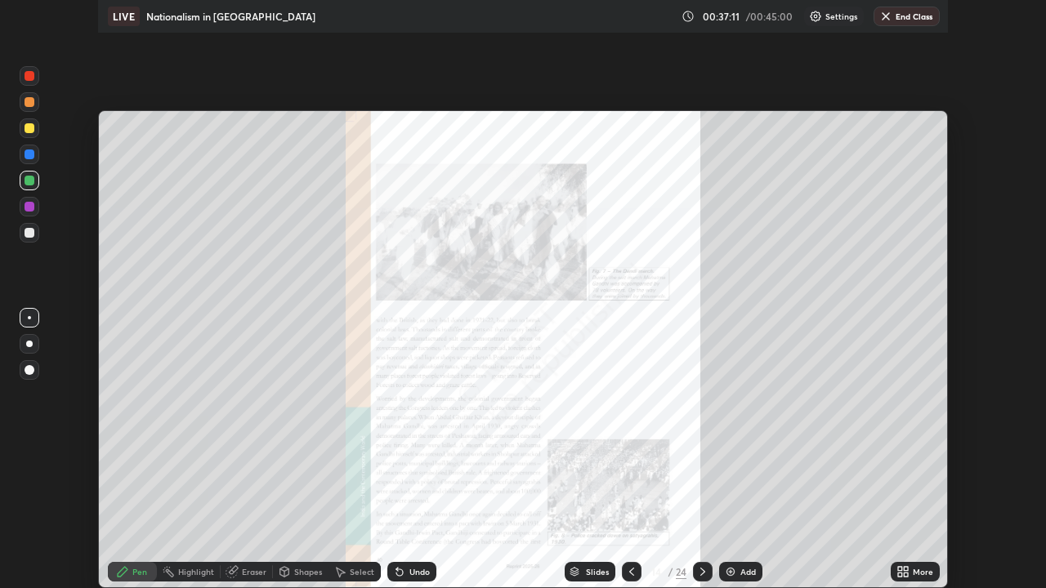
scroll to position [81217, 80649]
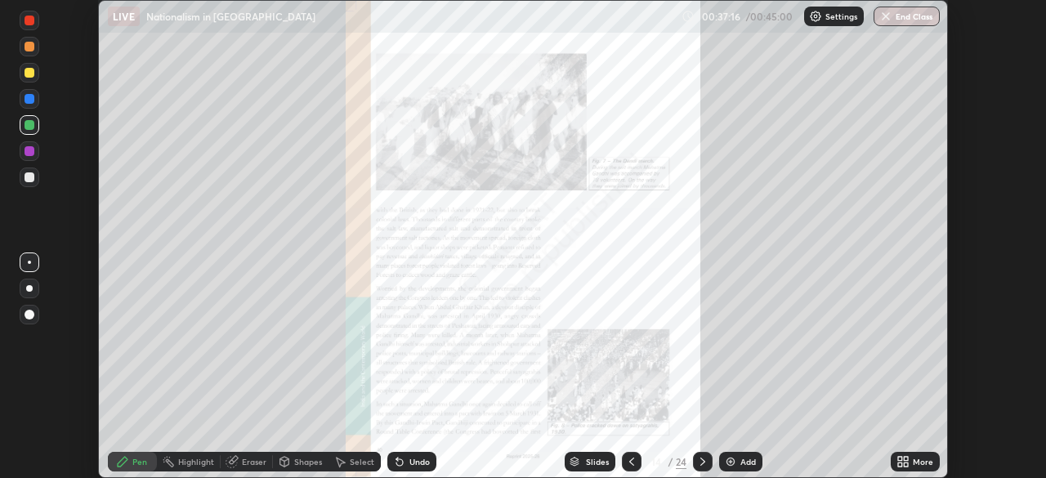
click at [905, 464] on icon at bounding box center [906, 464] width 4 height 4
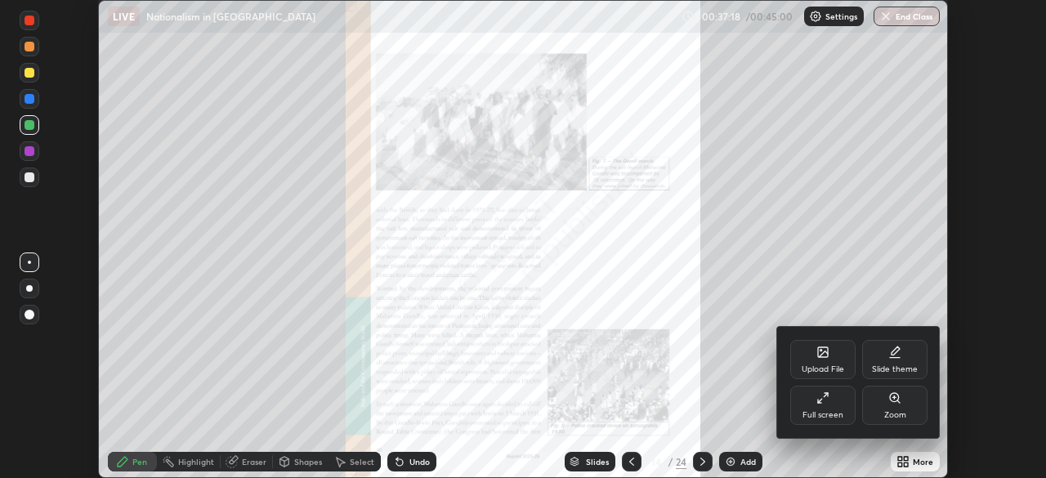
click at [808, 411] on div "Full screen" at bounding box center [822, 415] width 41 height 8
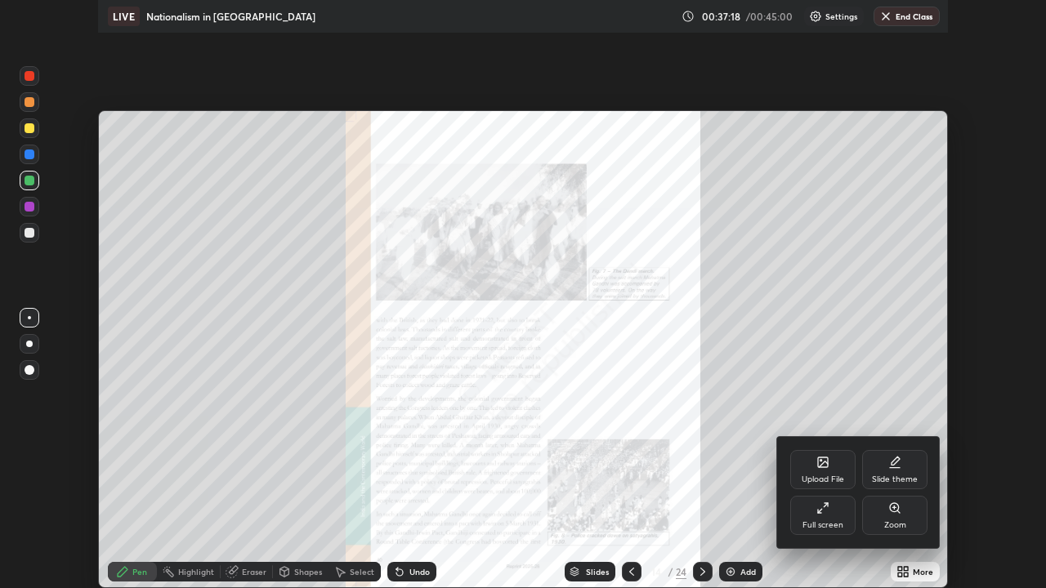
scroll to position [588, 1046]
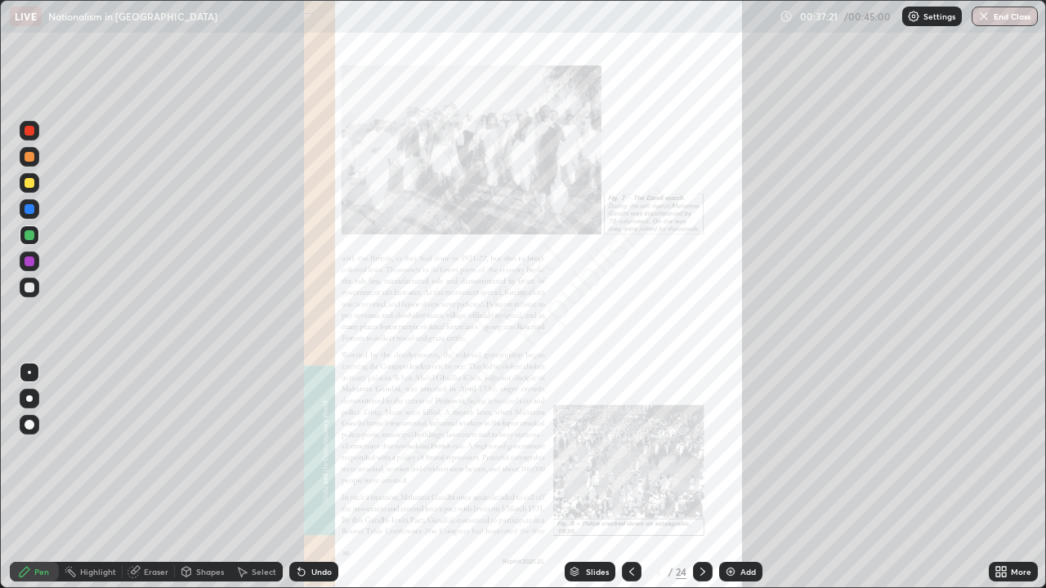
click at [311, 477] on div "Undo" at bounding box center [321, 572] width 20 height 8
click at [701, 477] on icon at bounding box center [702, 571] width 13 height 13
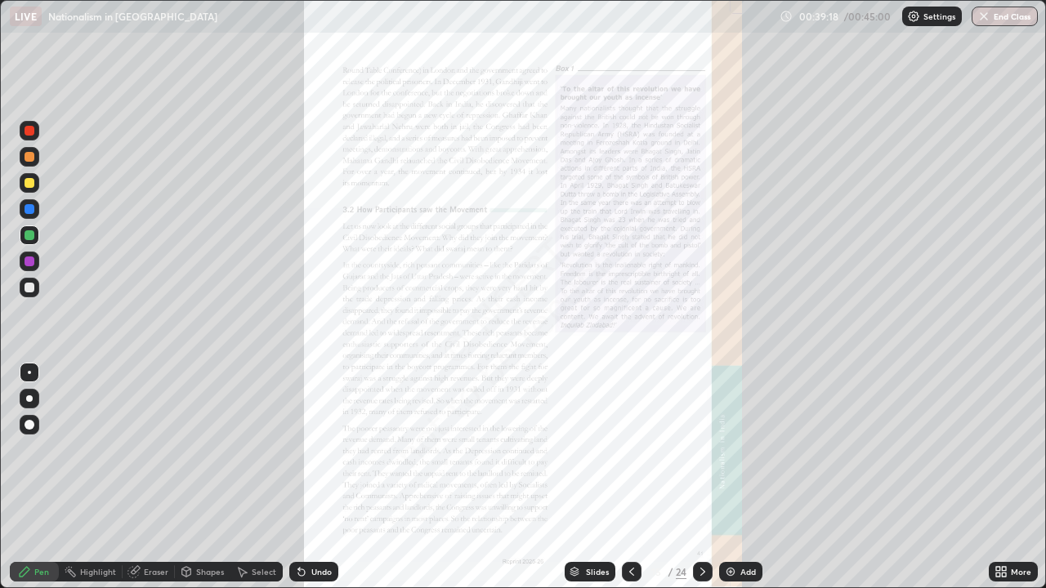
click at [700, 477] on icon at bounding box center [702, 571] width 13 height 13
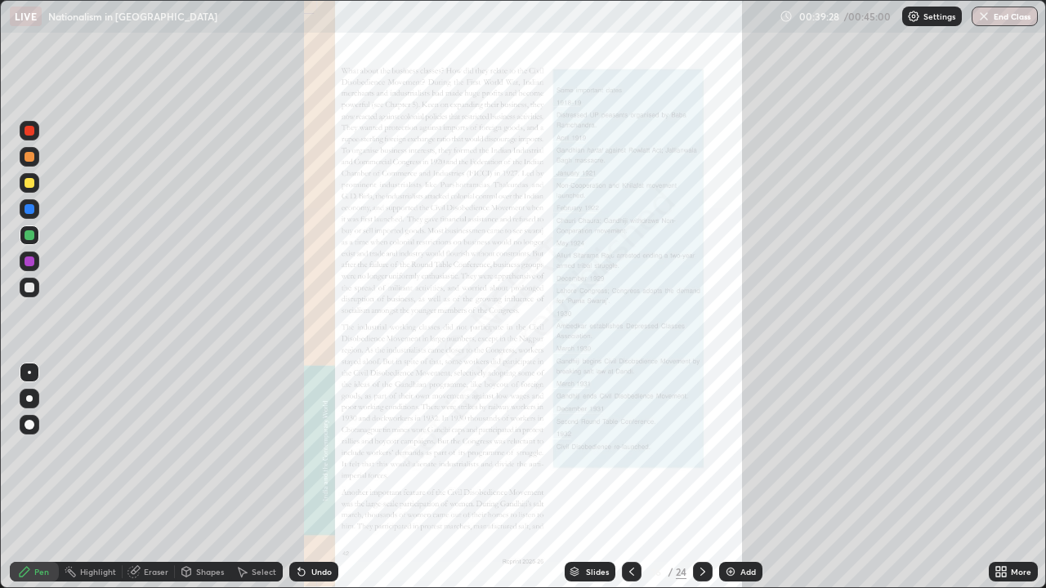
click at [631, 477] on icon at bounding box center [631, 571] width 13 height 13
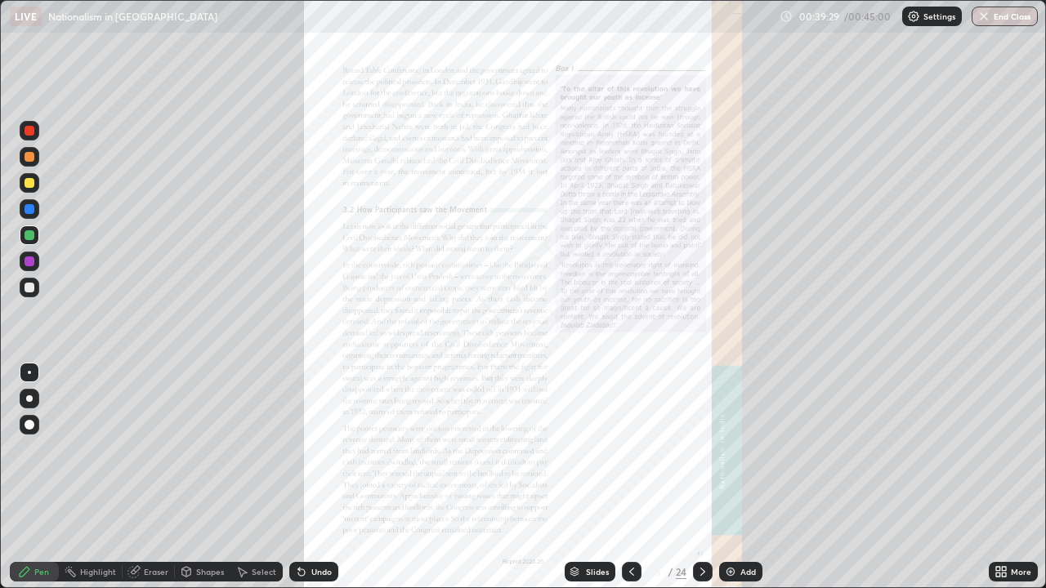
click at [1023, 477] on div "More" at bounding box center [1021, 572] width 20 height 8
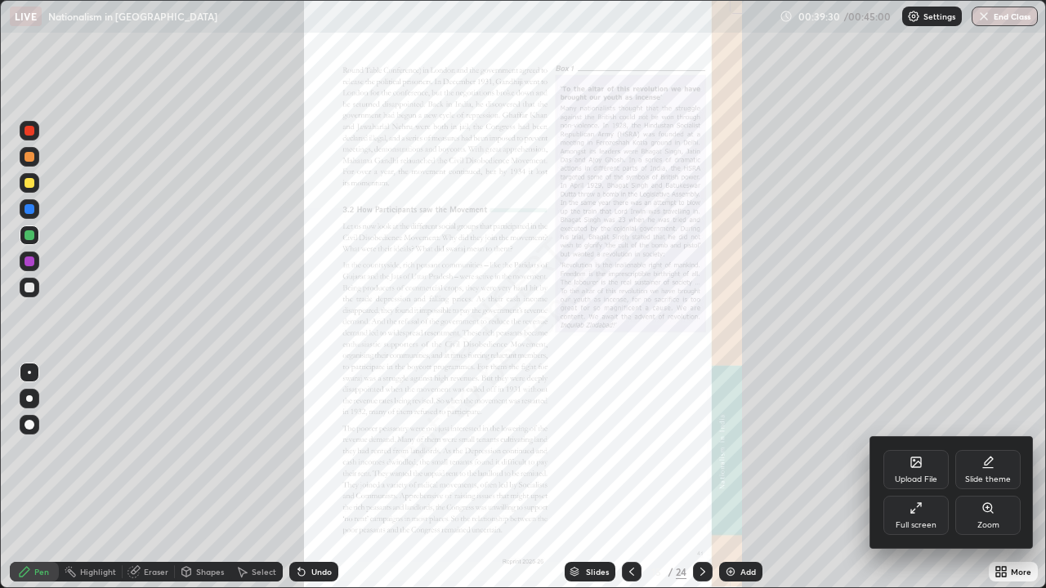
click at [993, 477] on div "Zoom" at bounding box center [988, 525] width 22 height 8
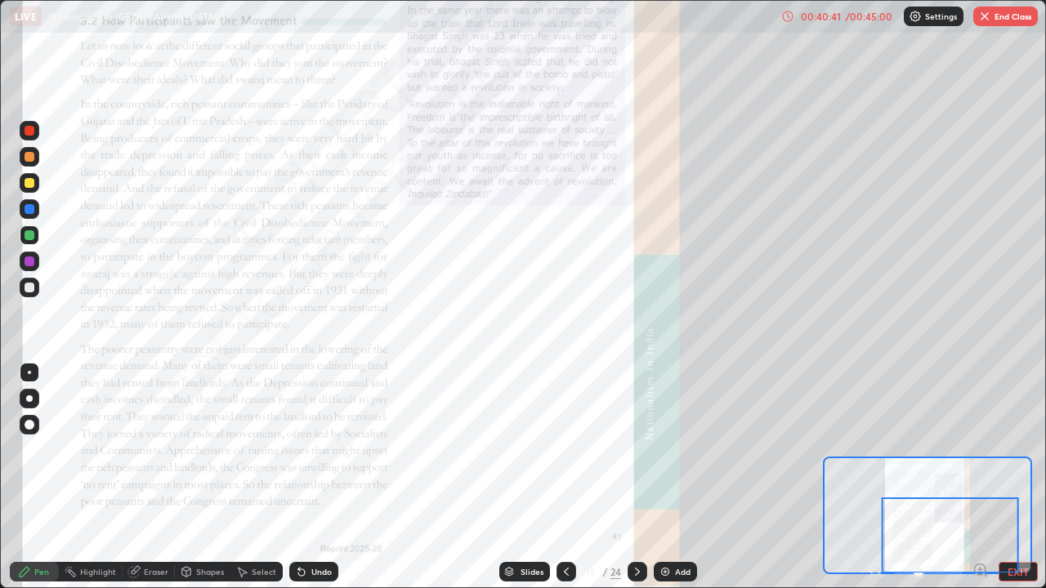
click at [861, 12] on div "/ 00:45:00" at bounding box center [868, 16] width 51 height 10
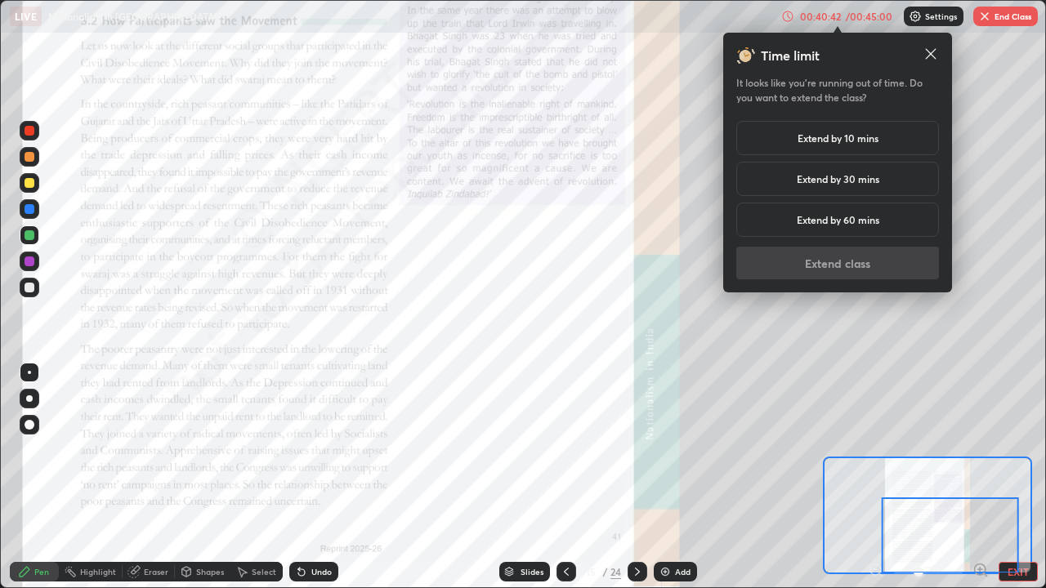
click at [861, 141] on h5 "Extend by 10 mins" at bounding box center [837, 138] width 81 height 15
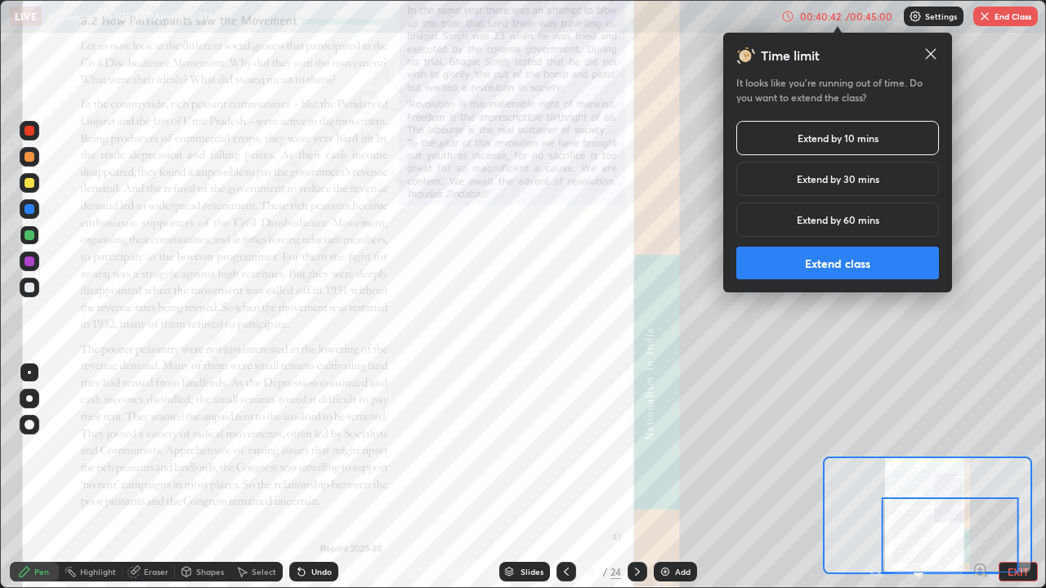
click at [855, 248] on button "Extend class" at bounding box center [837, 263] width 203 height 33
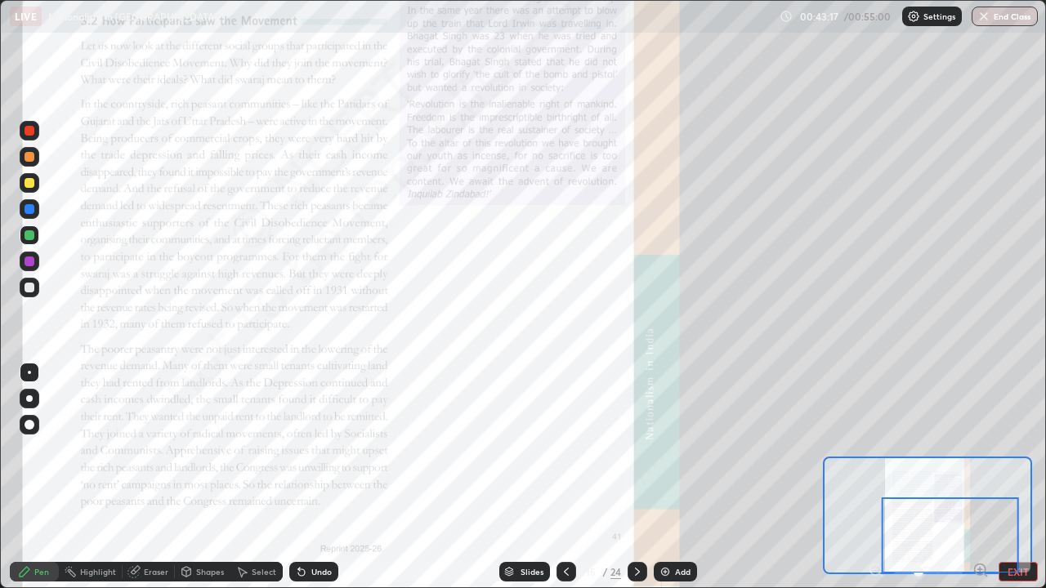
click at [637, 477] on icon at bounding box center [637, 572] width 5 height 8
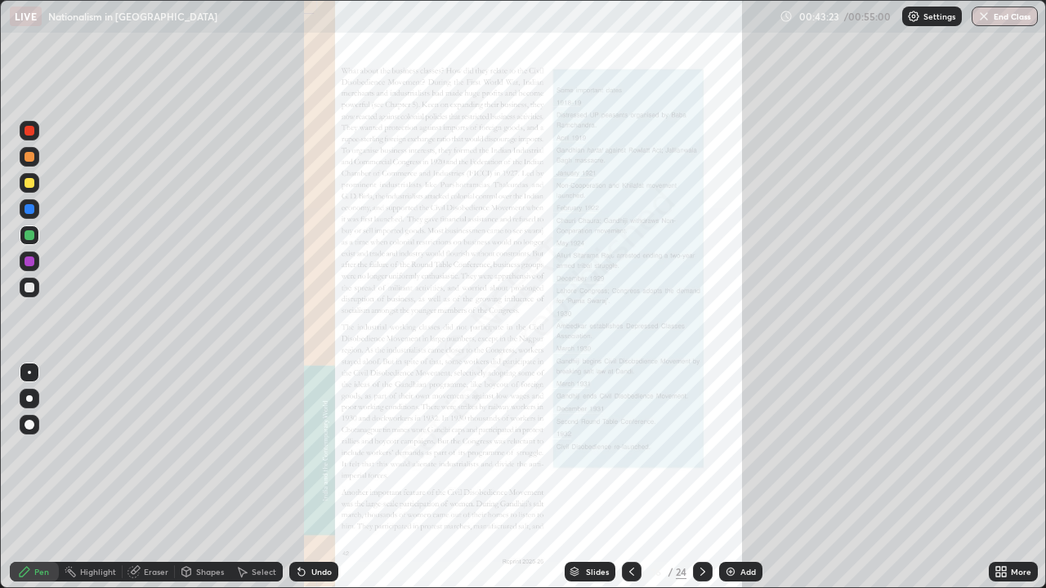
click at [998, 477] on icon at bounding box center [998, 575] width 4 height 4
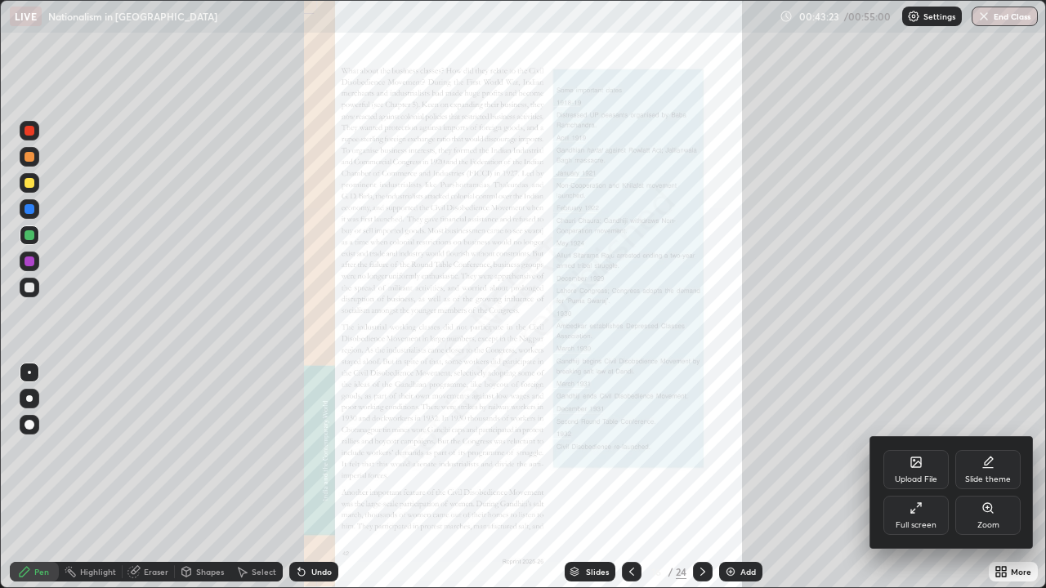
click at [978, 477] on div "Zoom" at bounding box center [987, 515] width 65 height 39
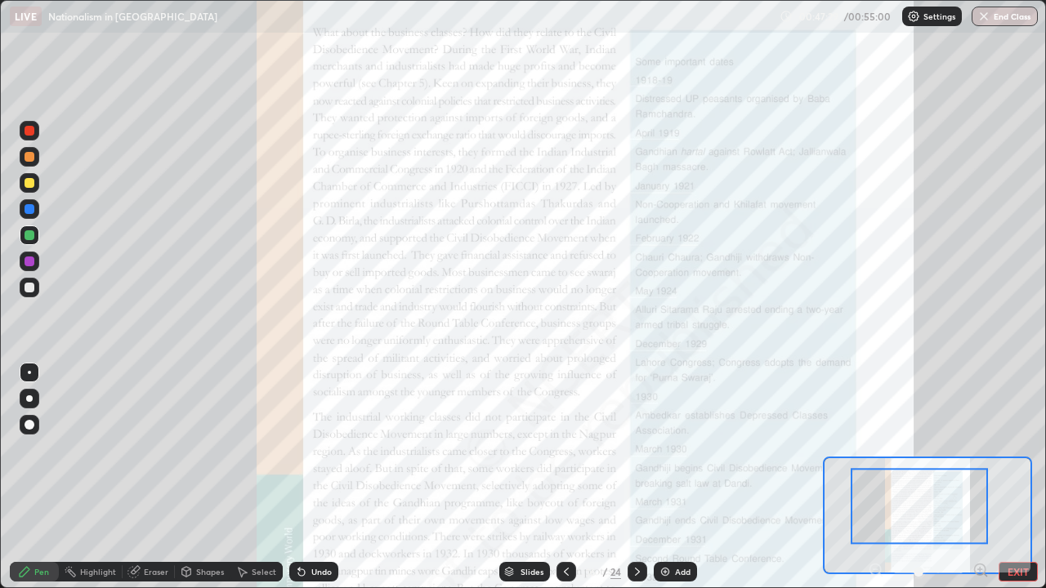
click at [636, 477] on icon at bounding box center [637, 571] width 13 height 13
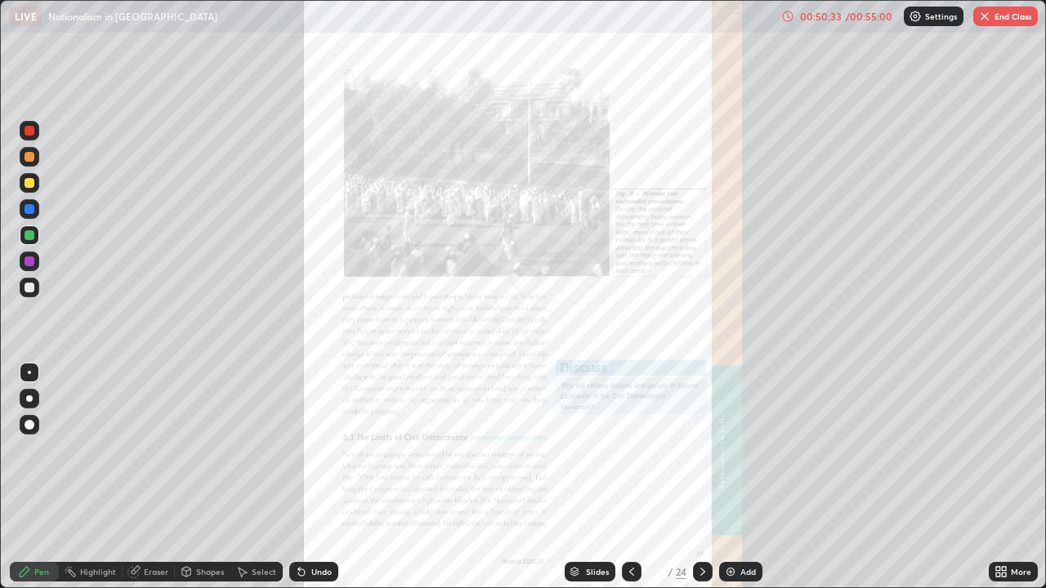
click at [1006, 12] on button "End Class" at bounding box center [1005, 17] width 65 height 20
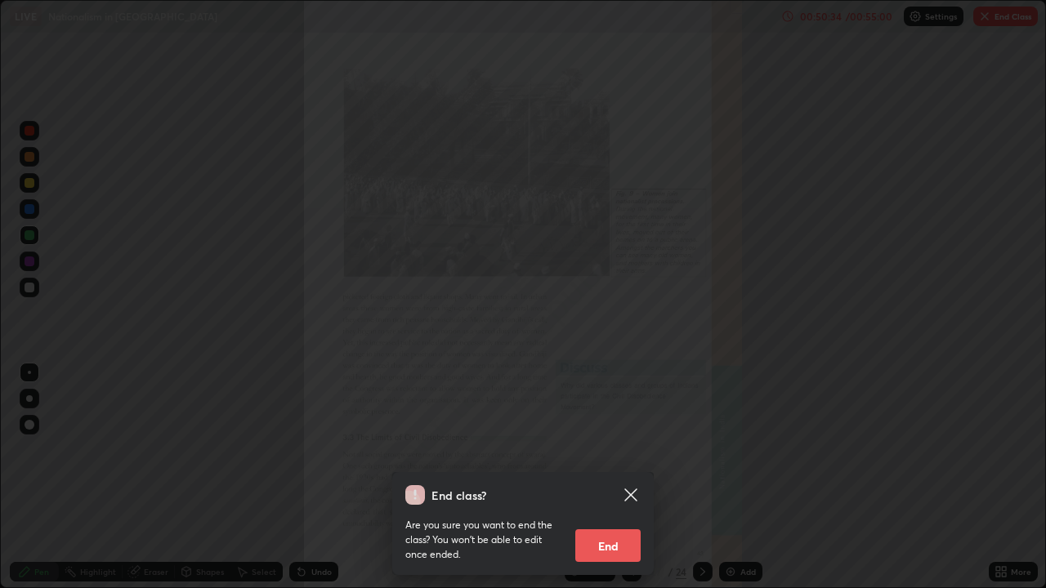
click at [609, 477] on button "End" at bounding box center [607, 545] width 65 height 33
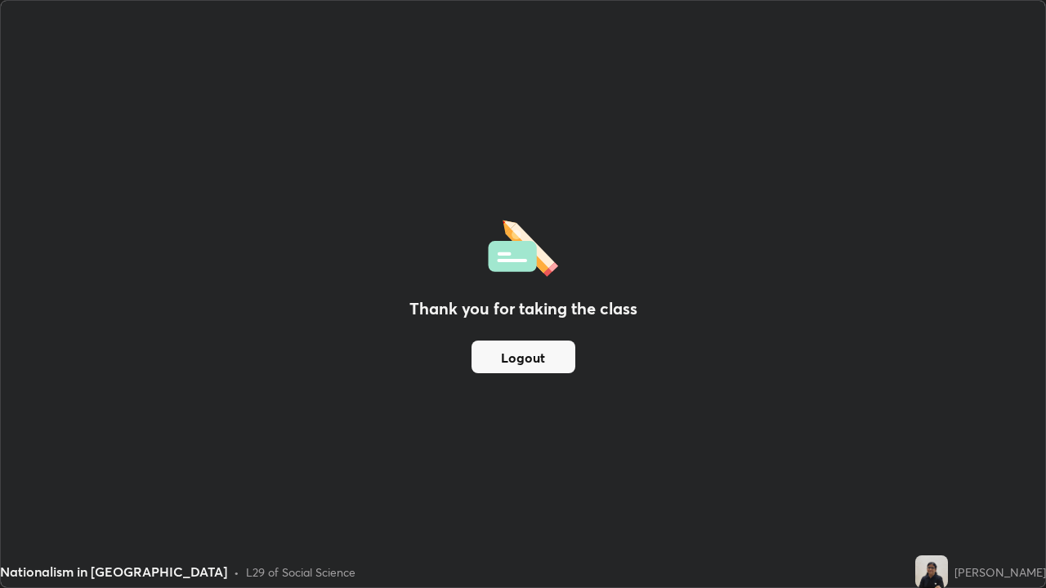
click at [546, 355] on button "Logout" at bounding box center [523, 357] width 104 height 33
